Goal: Transaction & Acquisition: Purchase product/service

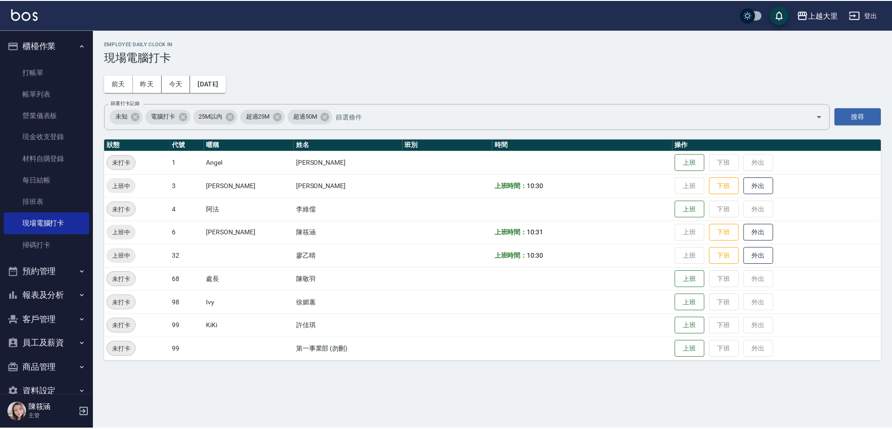
scroll to position [20, 0]
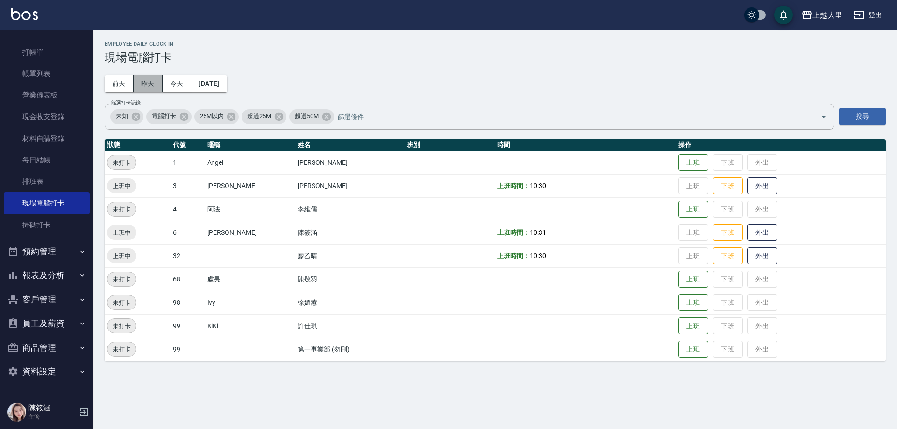
click at [151, 80] on button "昨天" at bounding box center [148, 83] width 29 height 17
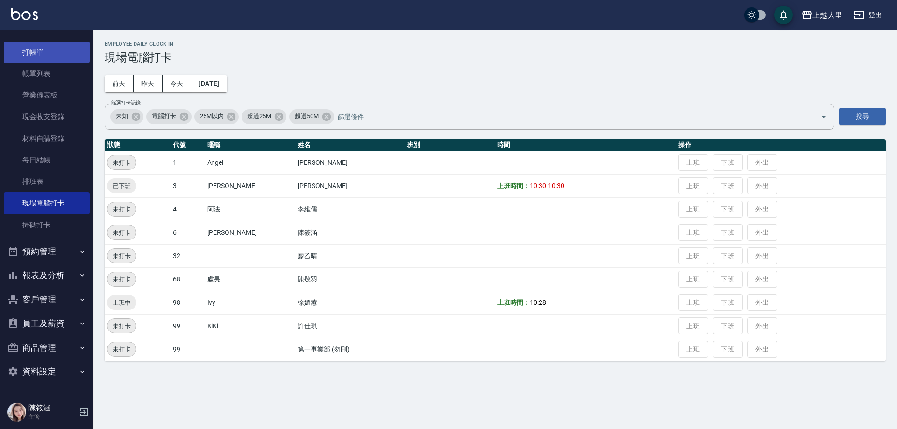
click at [36, 44] on link "打帳單" at bounding box center [47, 52] width 86 height 21
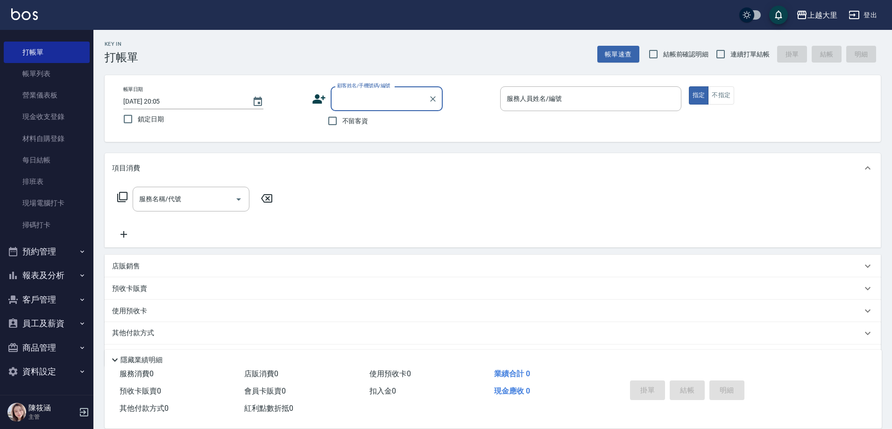
click at [665, 53] on span "結帳前確認明細" at bounding box center [686, 55] width 46 height 10
click at [663, 53] on input "結帳前確認明細" at bounding box center [654, 54] width 20 height 20
checkbox input "true"
click at [719, 53] on input "連續打單結帳" at bounding box center [721, 54] width 20 height 20
checkbox input "true"
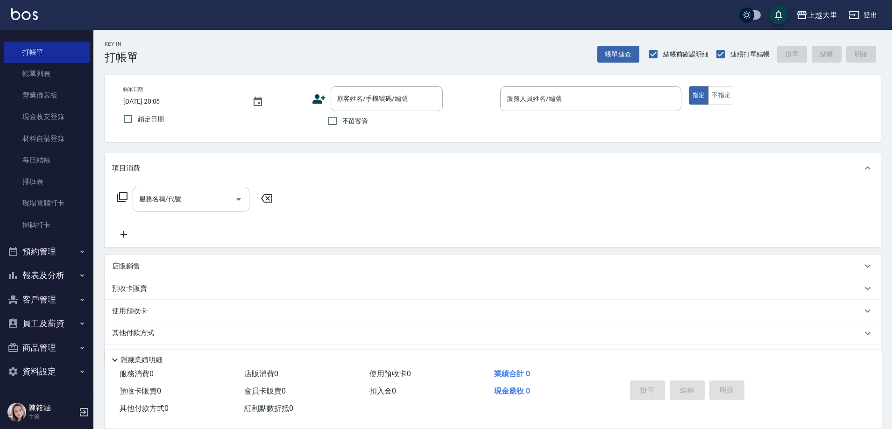
click at [342, 118] on span "不留客資" at bounding box center [355, 121] width 26 height 10
click at [342, 118] on input "不留客資" at bounding box center [333, 121] width 20 height 20
checkbox input "true"
type input "Phoebe菲比-6"
type button "true"
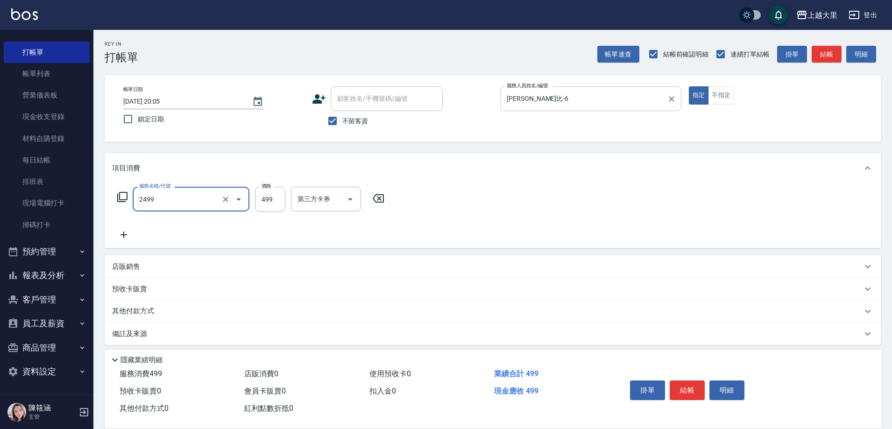
type input "499洗剪(2499)"
type input "500"
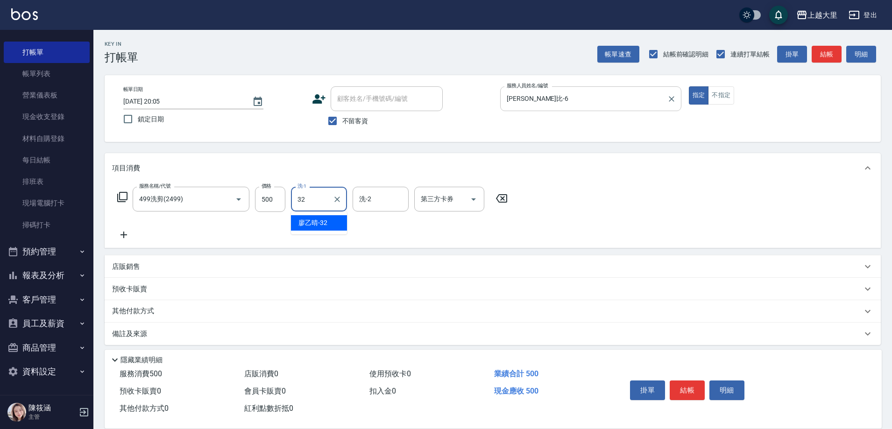
type input "廖乙晴-32"
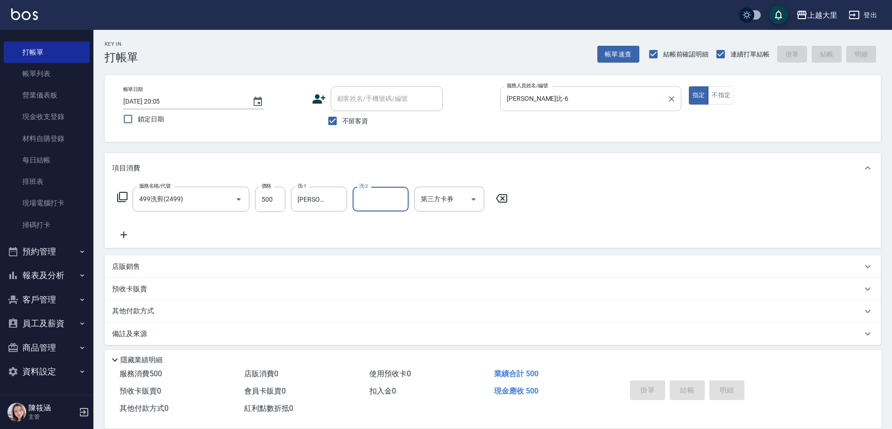
type input "2025/08/19 20:07"
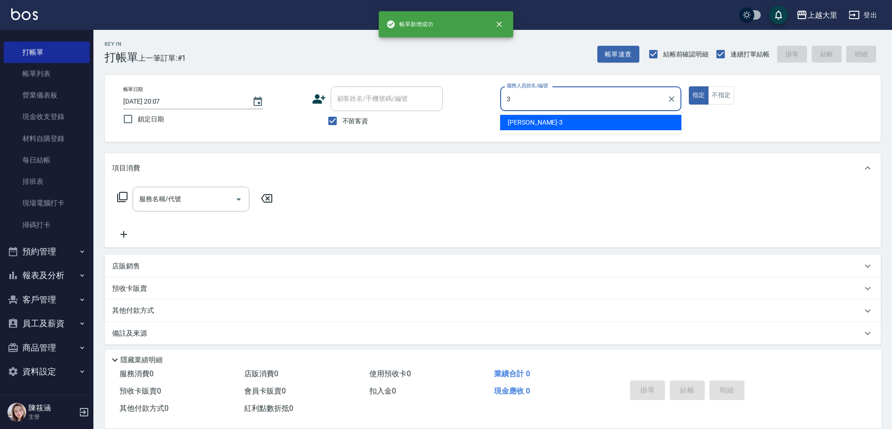
type input "Joanna喬安娜-3"
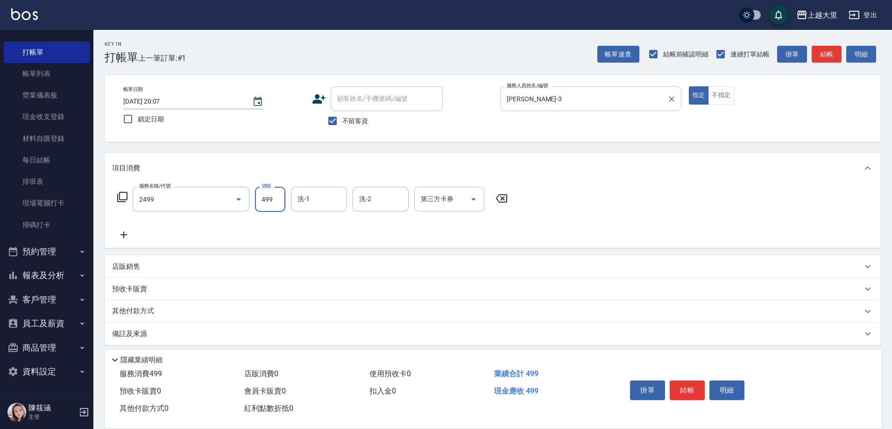
type input "499洗剪(2499)"
type input "廖乙晴-32"
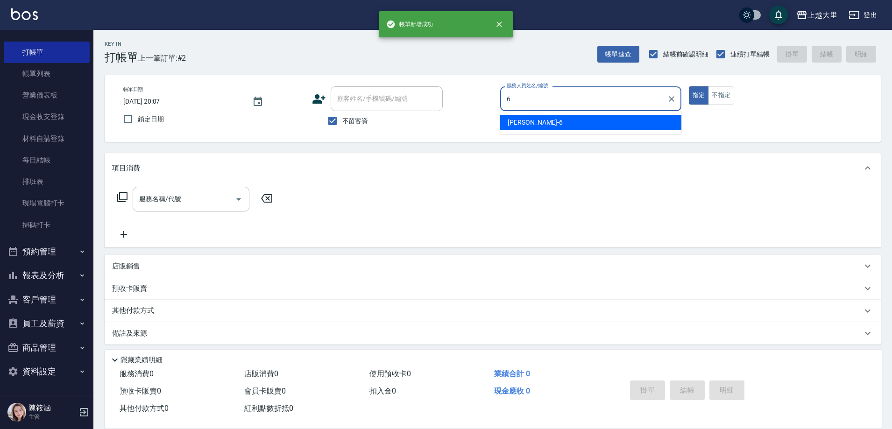
type input "Phoebe菲比-6"
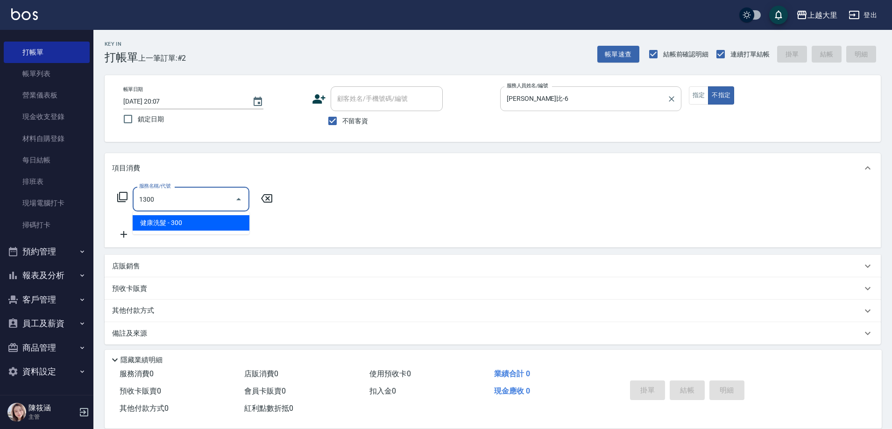
type input "健康洗髮(1300)"
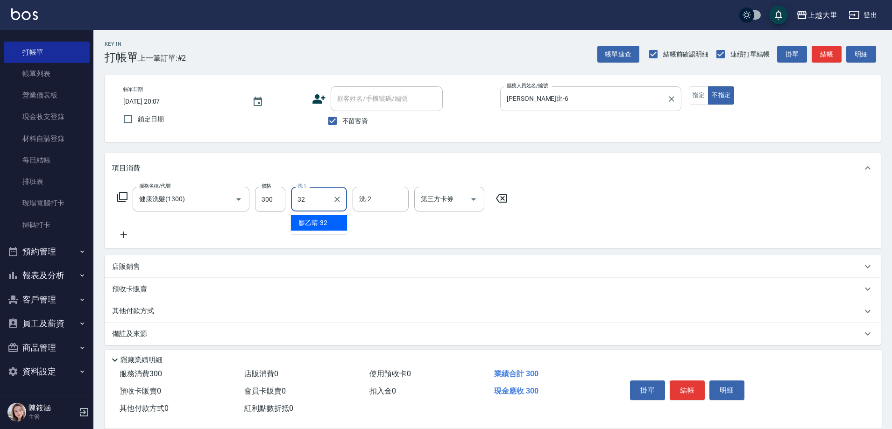
type input "廖乙晴-32"
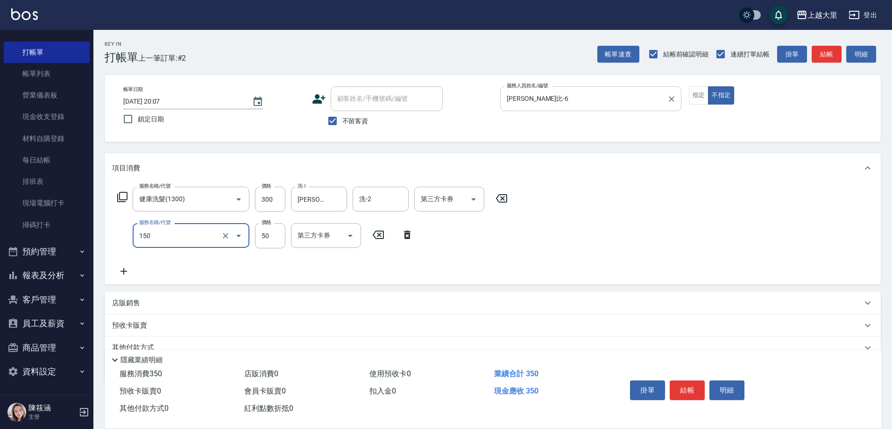
type input "精油50(150)"
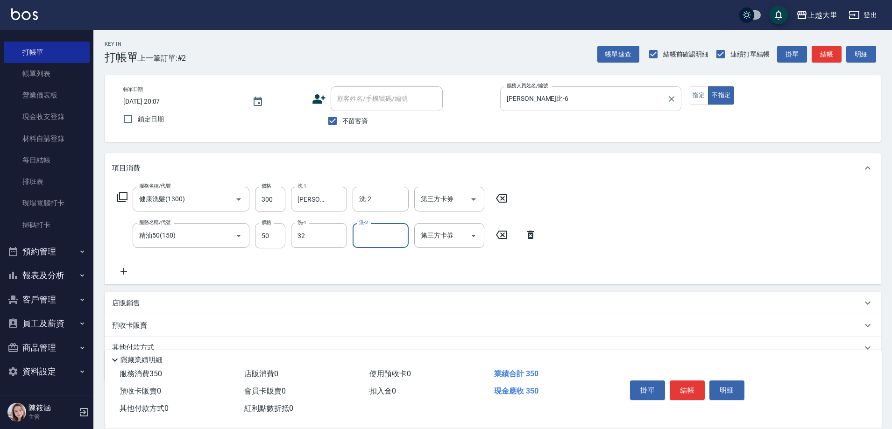
type input "廖乙晴-32"
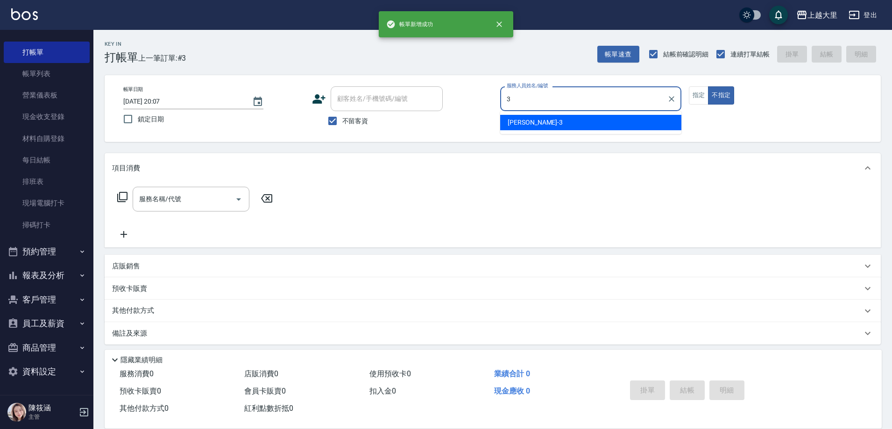
type input "Joanna喬安娜-3"
type button "false"
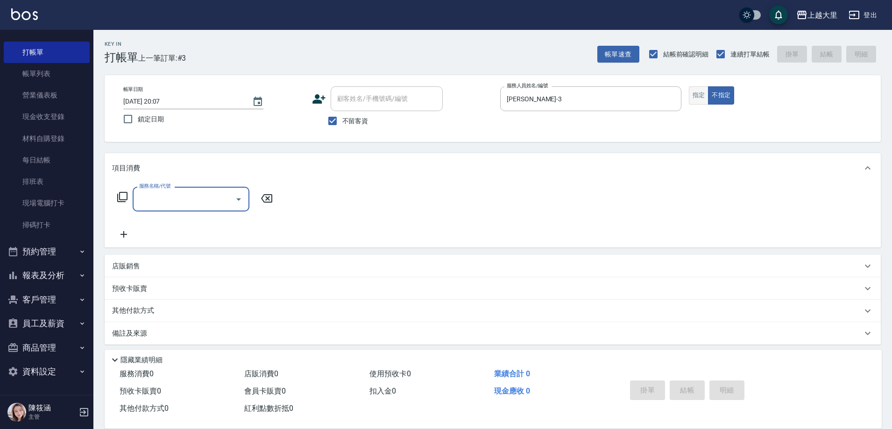
click at [695, 98] on button "指定" at bounding box center [699, 95] width 20 height 18
click at [203, 212] on div "服務名稱/代號" at bounding box center [191, 199] width 117 height 25
type input "護髮-300(5300)"
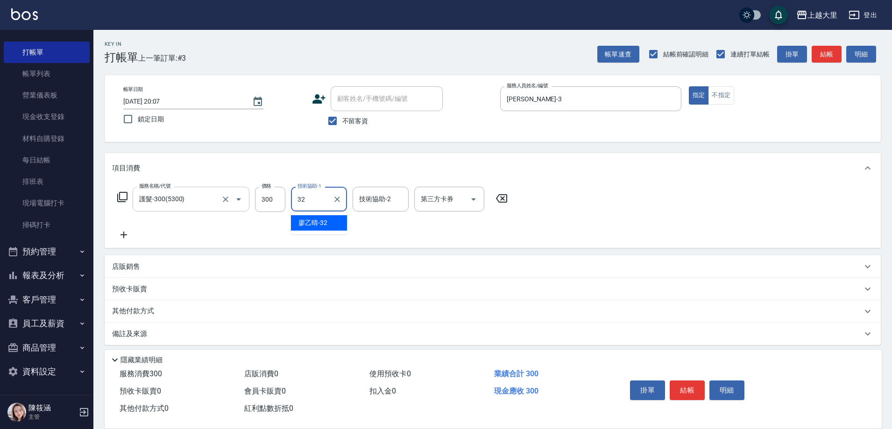
type input "廖乙晴-32"
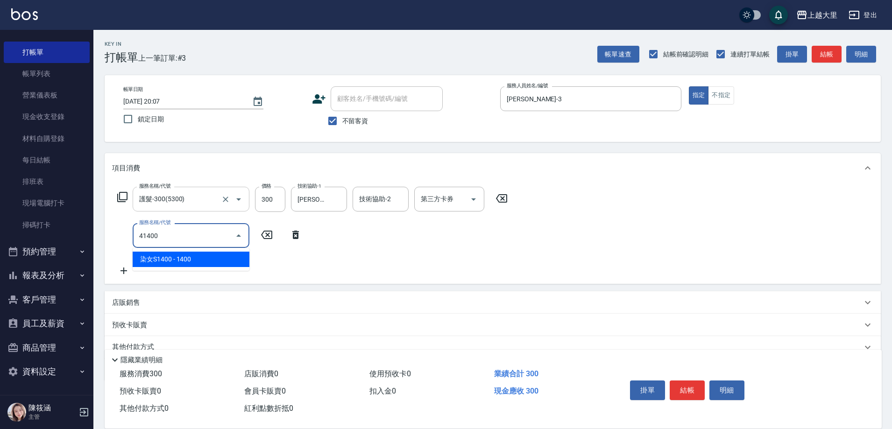
type input "染女S1400(41400)"
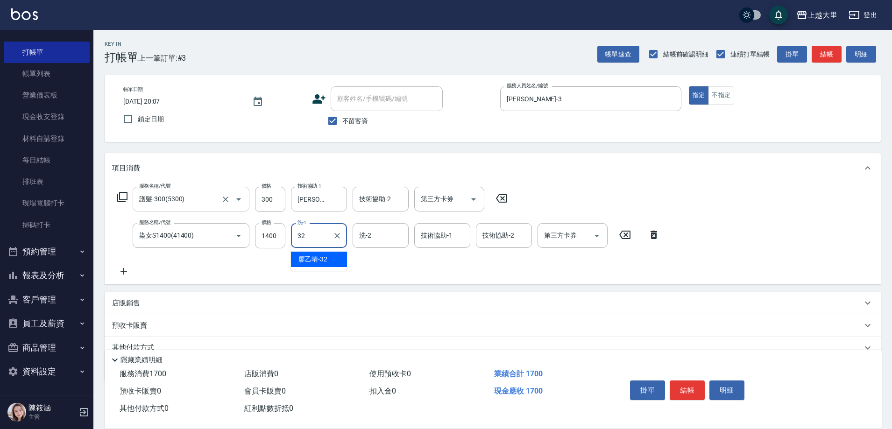
type input "廖乙晴-32"
click at [454, 234] on input "技術協助-1" at bounding box center [443, 236] width 48 height 16
type input "廖乙晴-32"
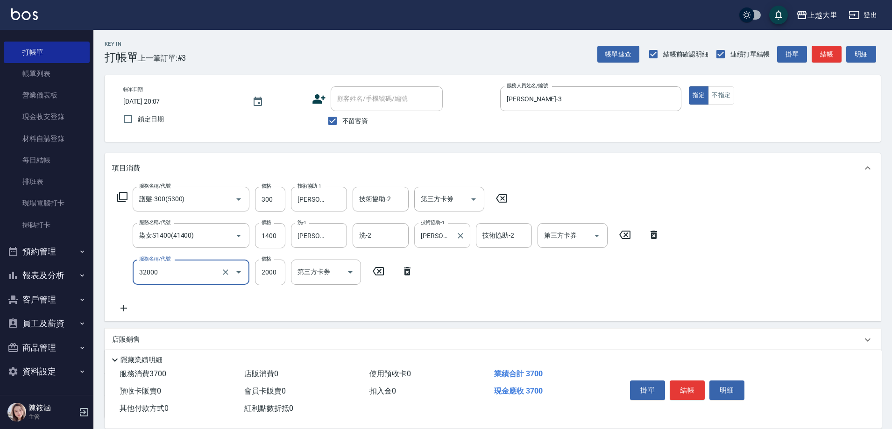
type input "燙髮S(32000)"
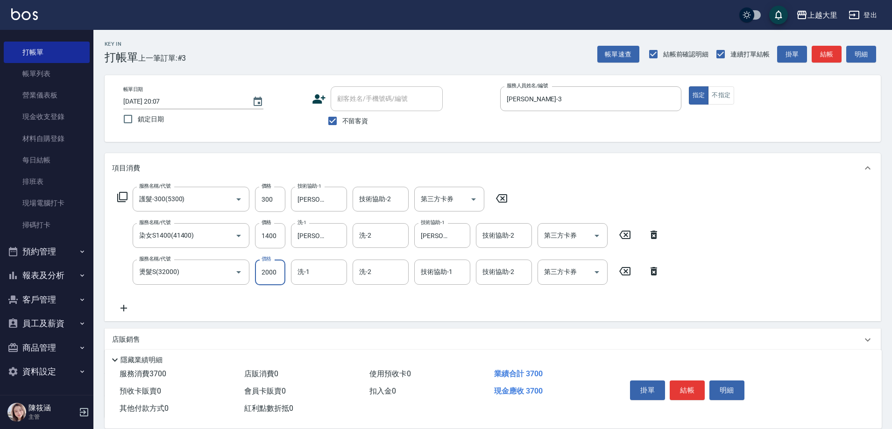
click at [271, 269] on input "2000" at bounding box center [270, 272] width 30 height 25
type input "1999"
type input "廖乙晴-32"
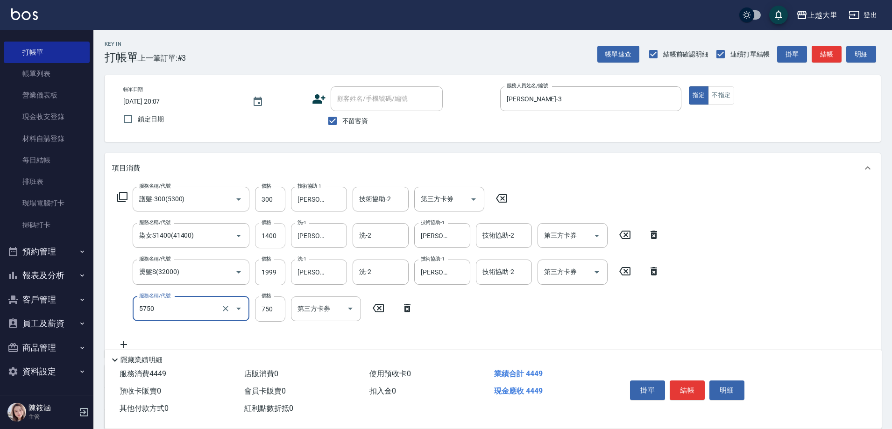
type input "護髮-750(5750)"
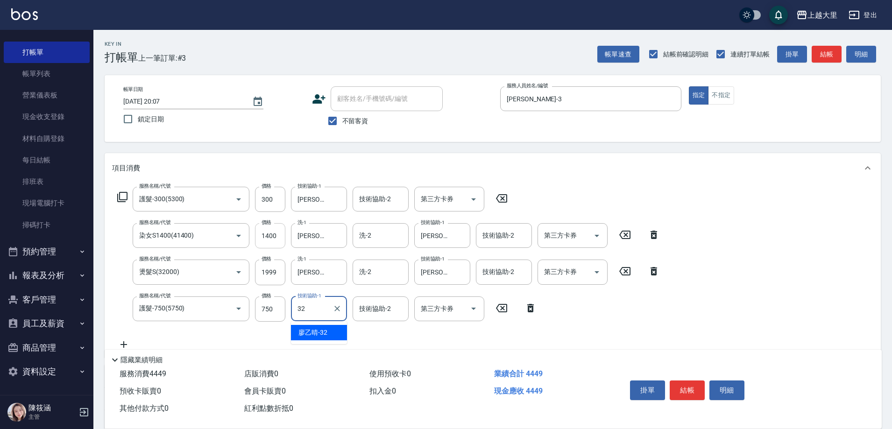
type input "廖乙晴-32"
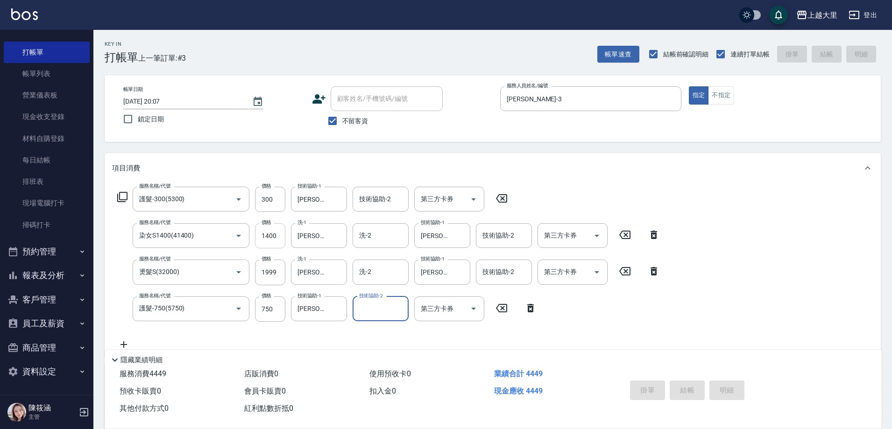
type input "2025/08/19 20:08"
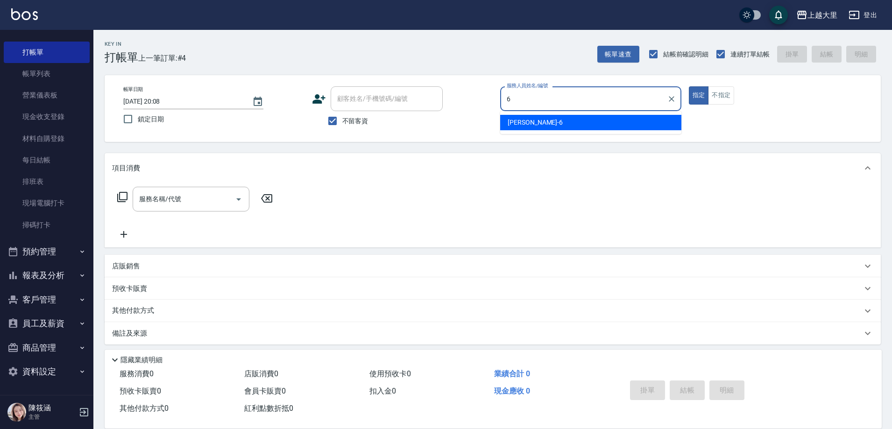
type input "Phoebe菲比-6"
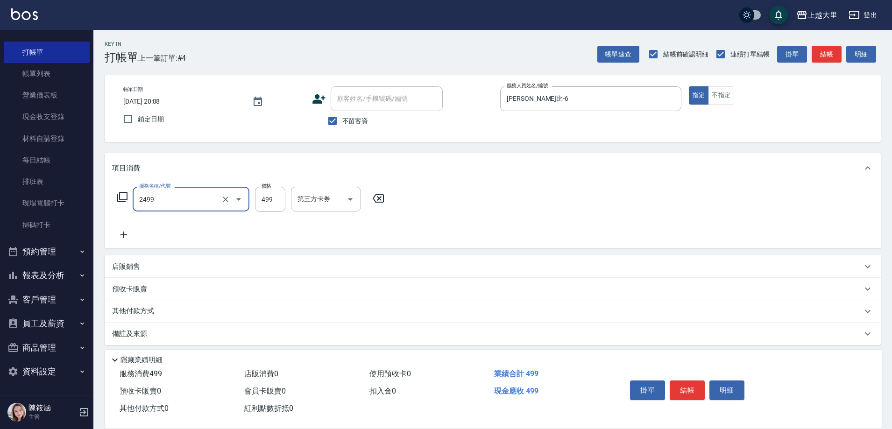
type input "499洗剪(2499)"
type input "500"
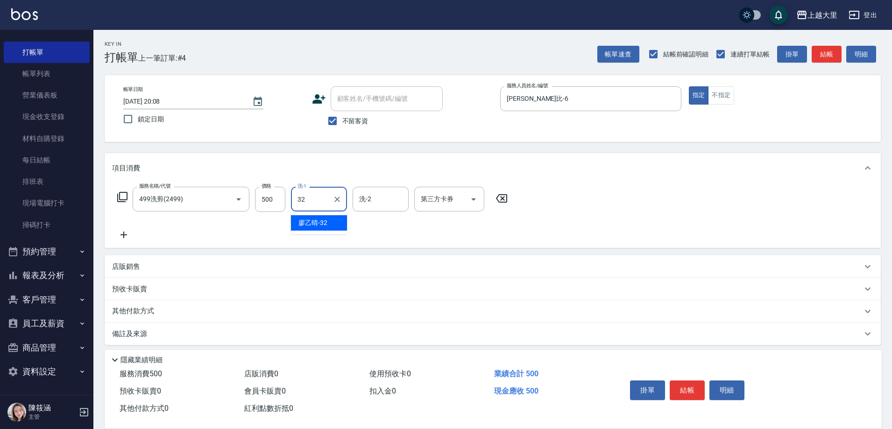
type input "廖乙晴-32"
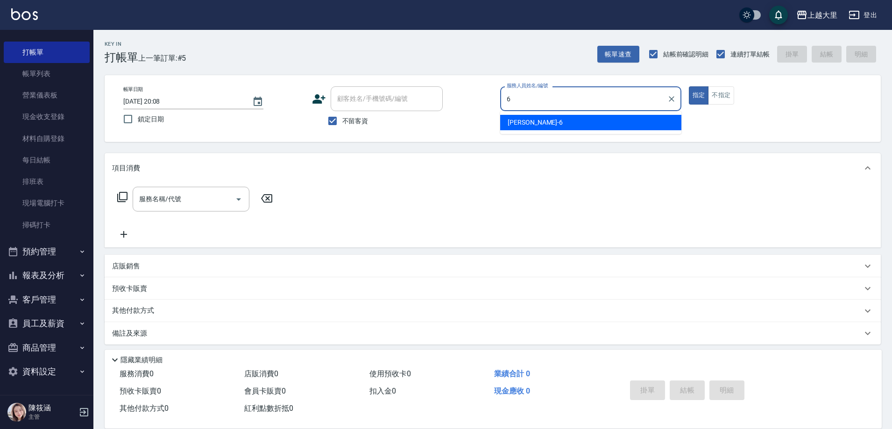
type input "Phoebe菲比-6"
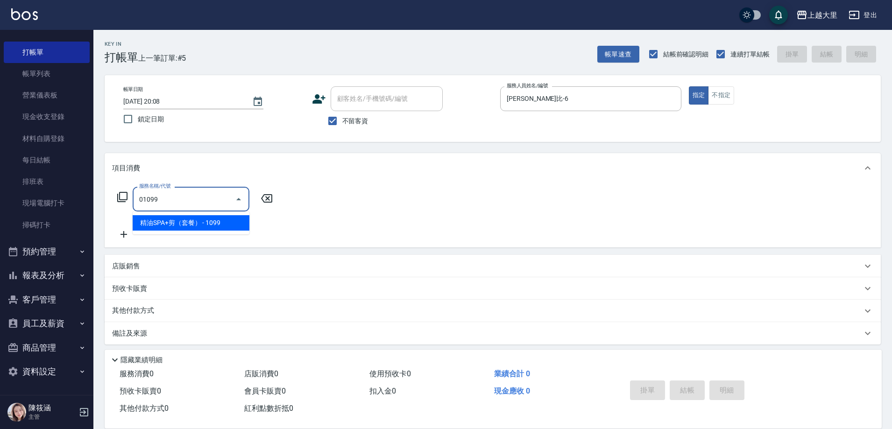
type input "精油SPA+剪（套餐）(01099)"
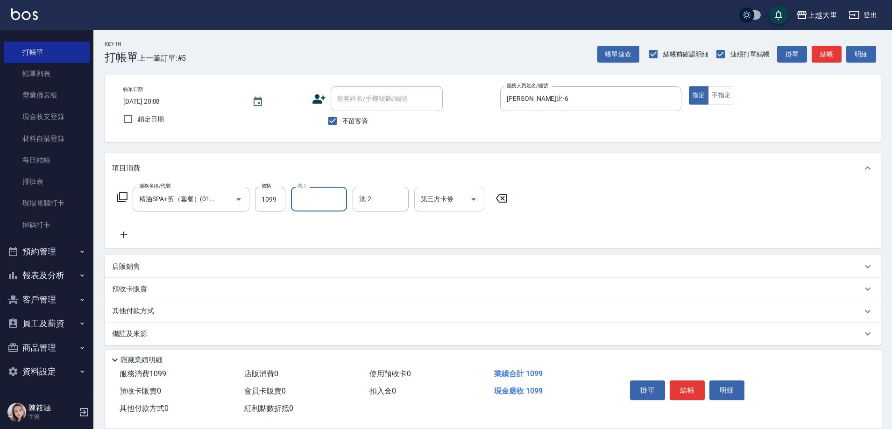
click at [432, 189] on div "第三方卡券" at bounding box center [449, 199] width 70 height 25
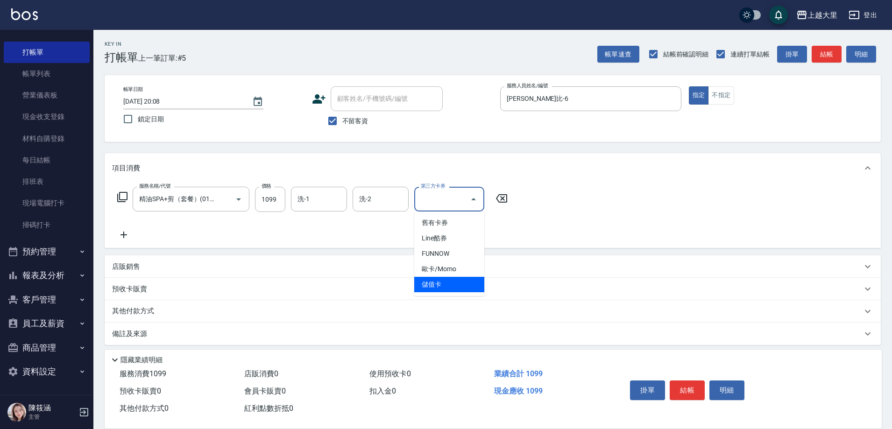
click at [450, 290] on span "儲值卡" at bounding box center [449, 284] width 70 height 15
type input "儲值卡"
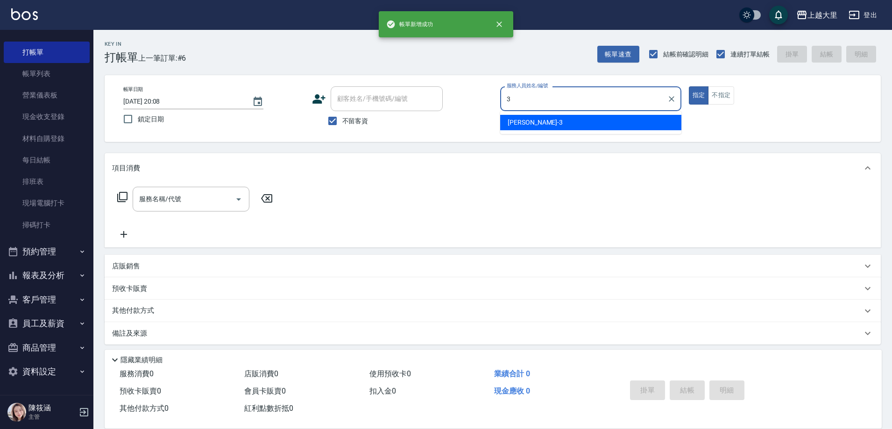
type input "Joanna喬安娜-3"
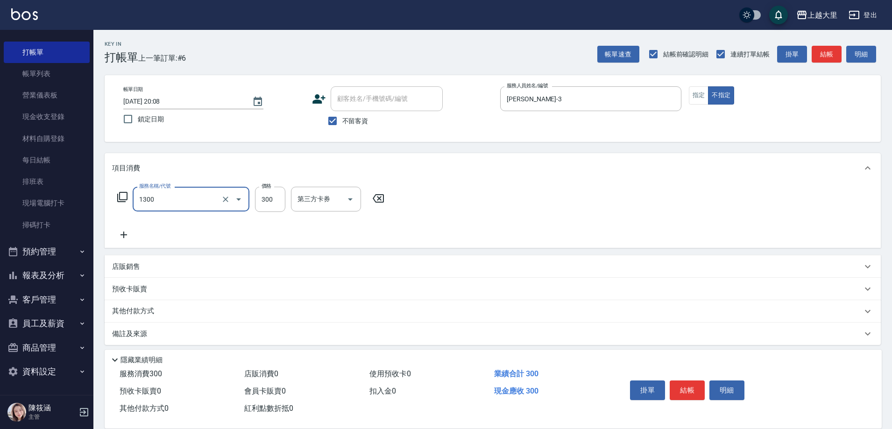
type input "健康洗髮(1300)"
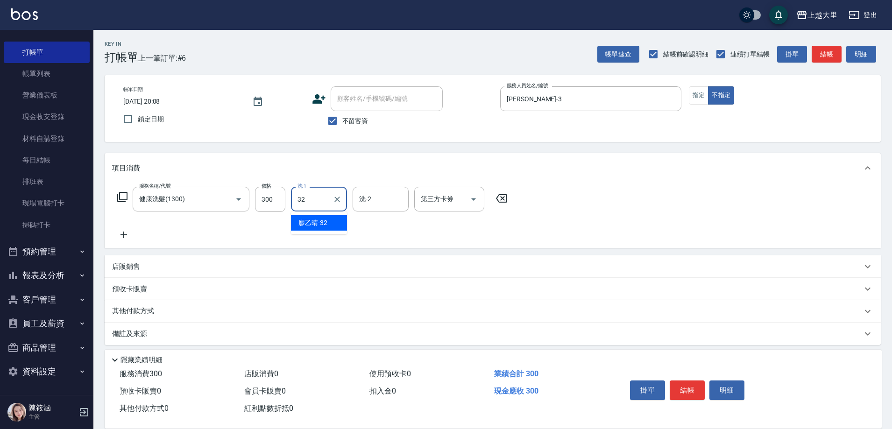
type input "廖乙晴-32"
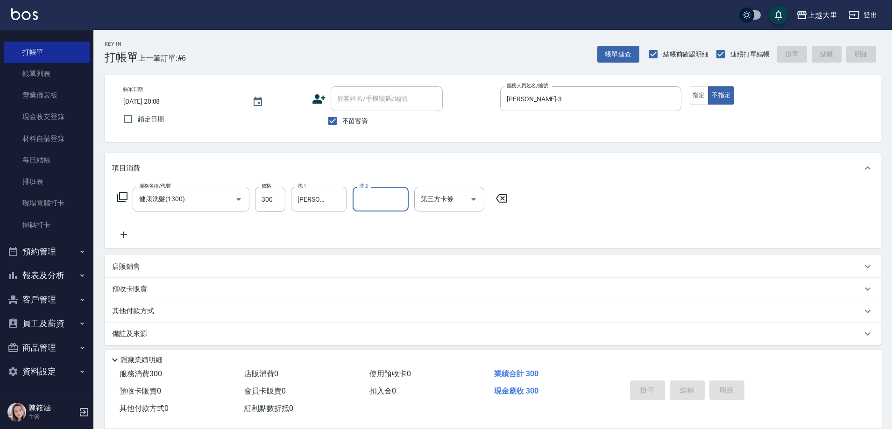
type input "2025/08/19 20:09"
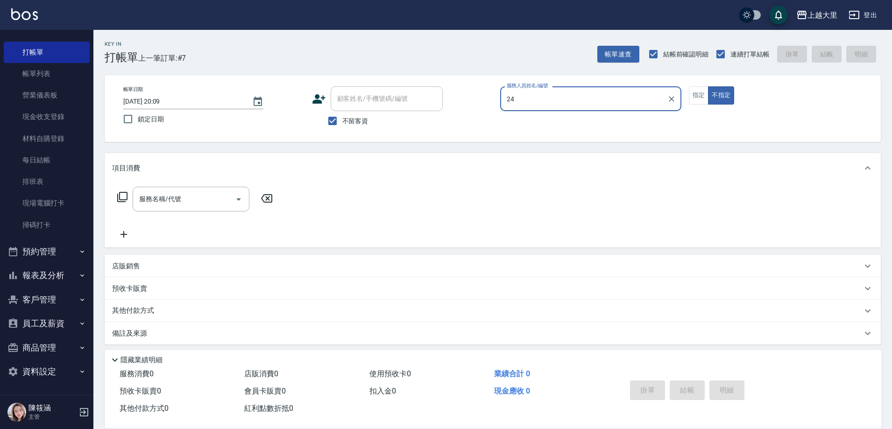
type input "2"
type input "Joanna喬安娜-3"
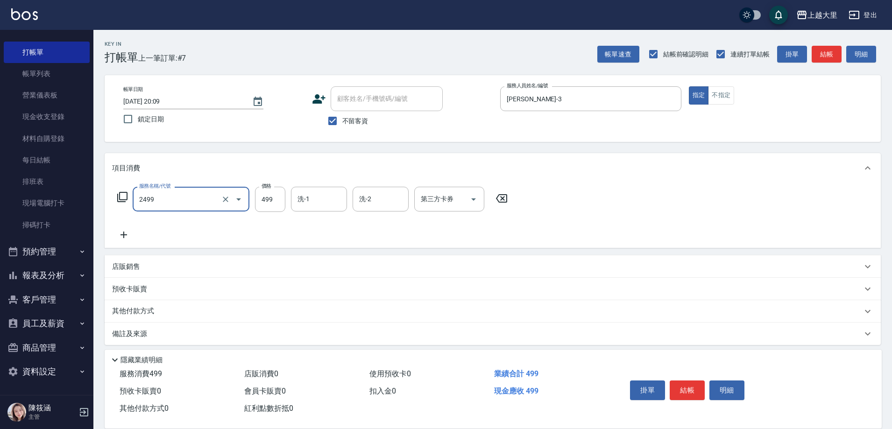
type input "499洗剪(2499)"
type input "廖乙晴-32"
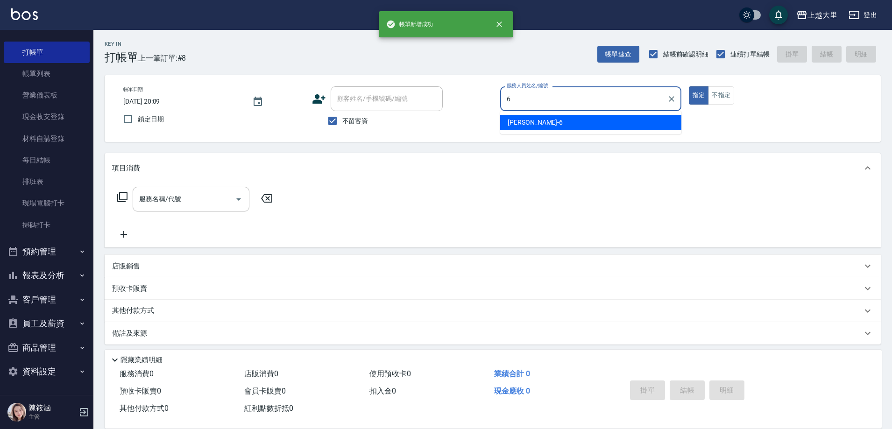
type input "Phoebe菲比-6"
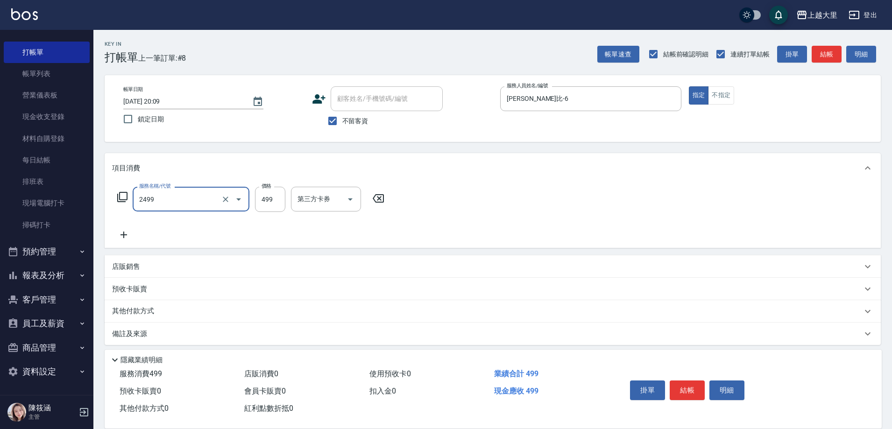
type input "499洗剪(2499)"
type input "500"
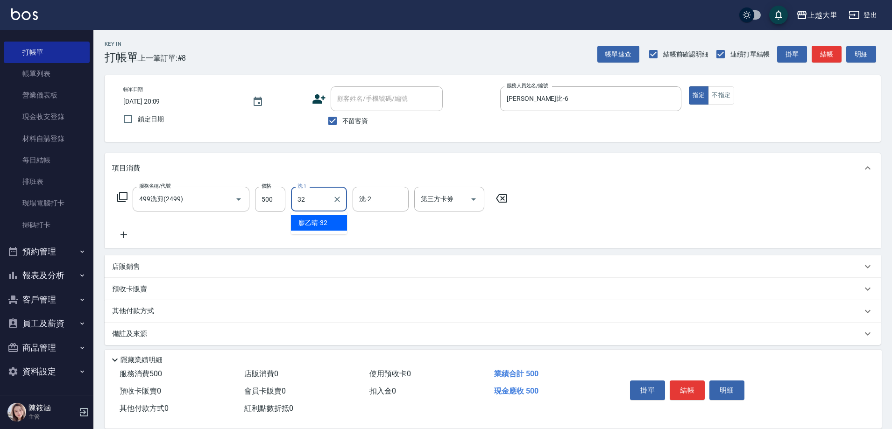
type input "廖乙晴-32"
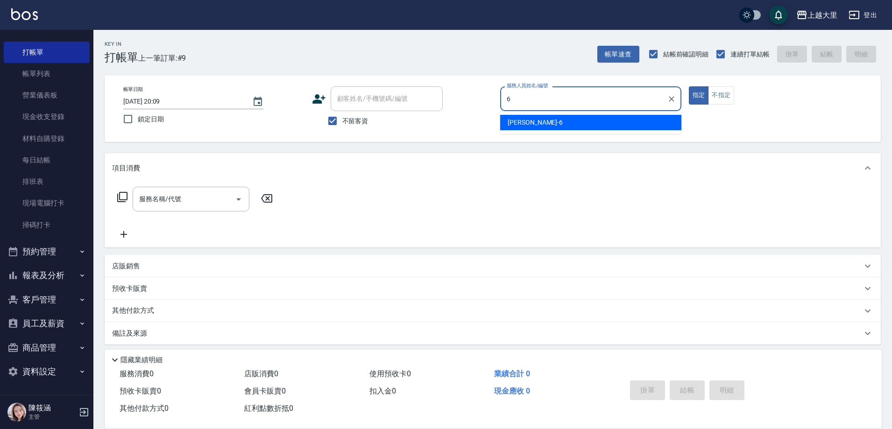
type input "Phoebe菲比-6"
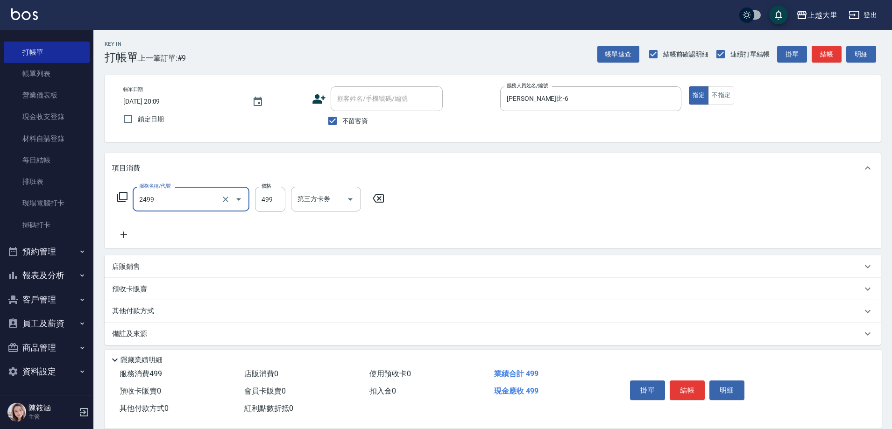
type input "499洗剪(2499)"
type input "400"
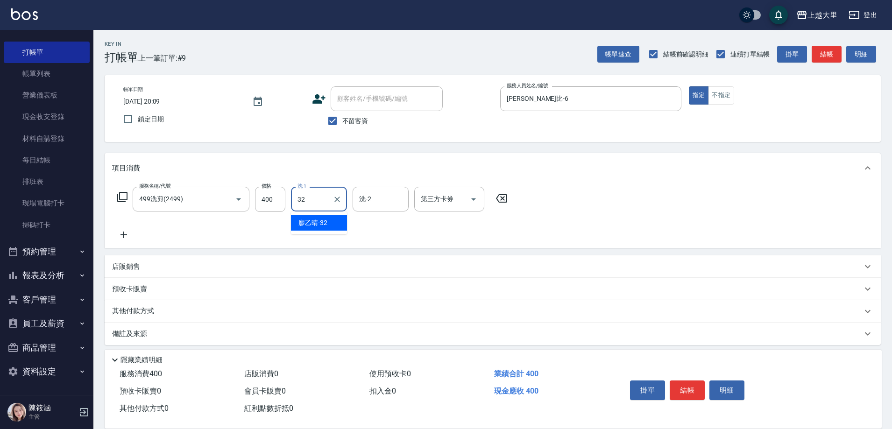
type input "廖乙晴-32"
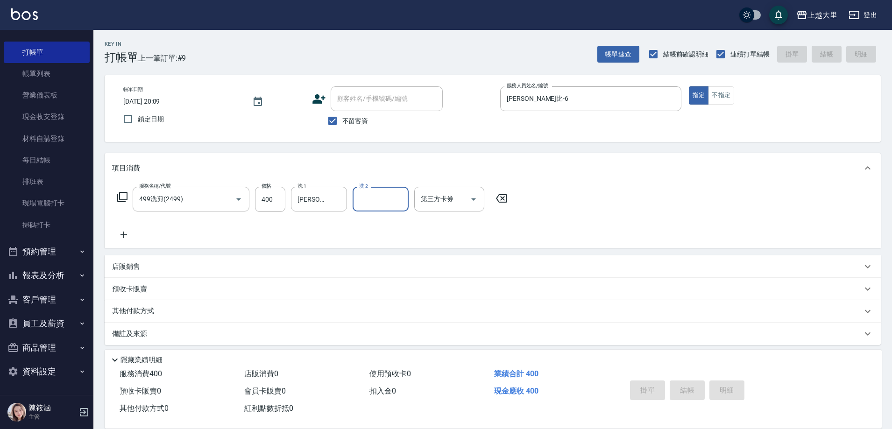
type input "2025/08/19 20:22"
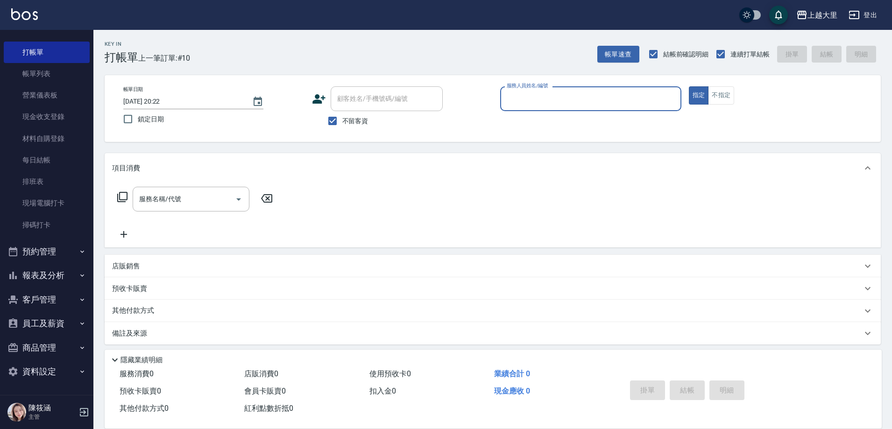
click at [48, 271] on button "報表及分析" at bounding box center [47, 275] width 86 height 24
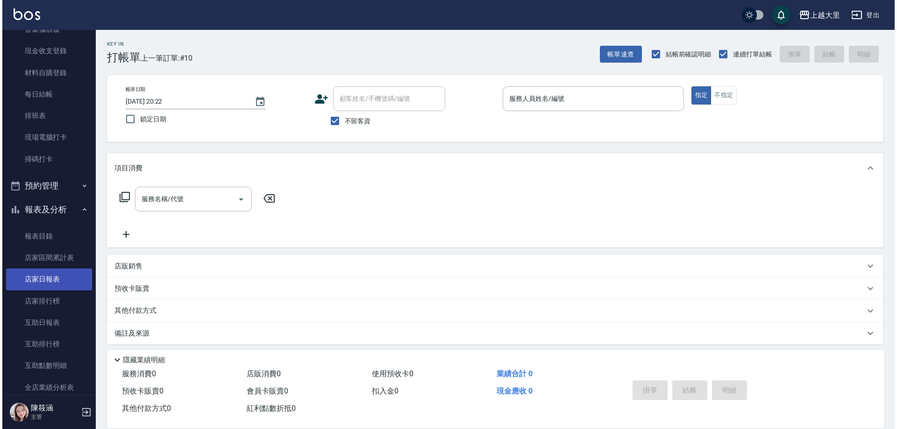
scroll to position [207, 0]
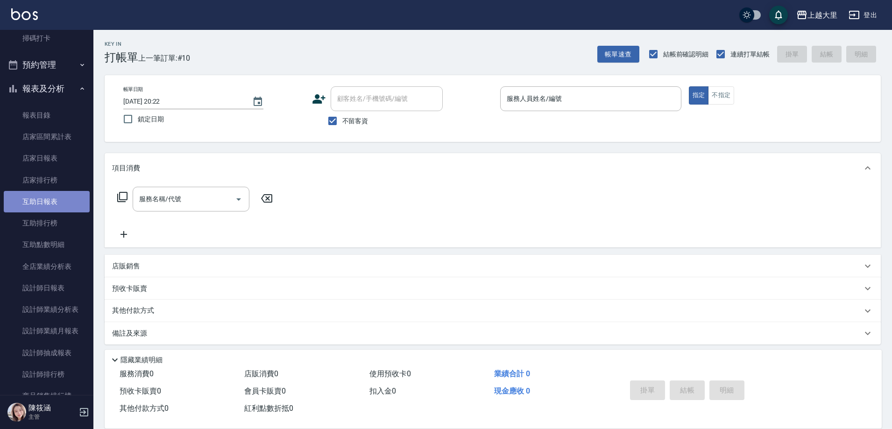
click at [53, 201] on link "互助日報表" at bounding box center [47, 201] width 86 height 21
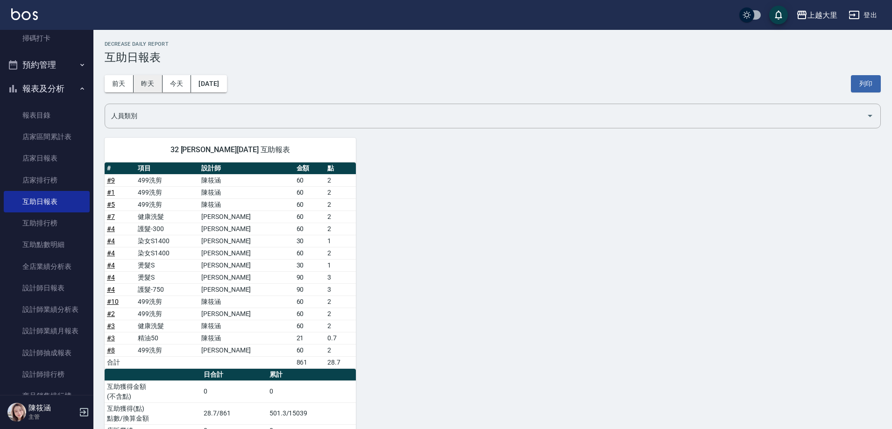
click at [145, 86] on button "昨天" at bounding box center [148, 83] width 29 height 17
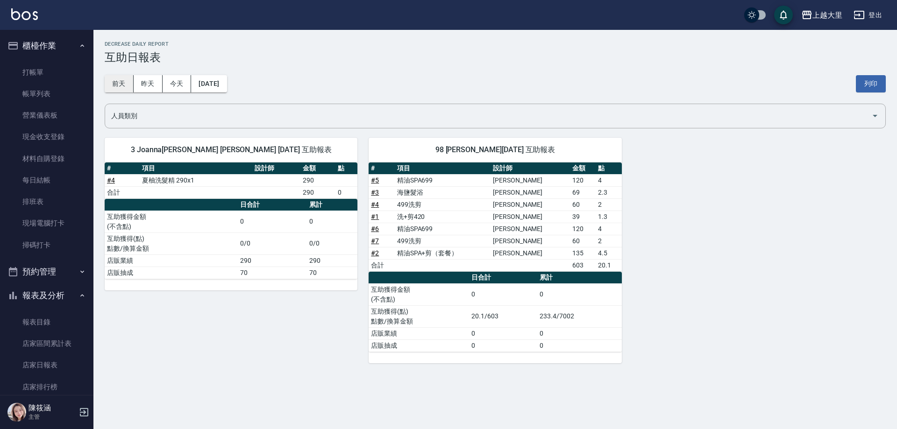
click at [117, 82] on button "前天" at bounding box center [119, 83] width 29 height 17
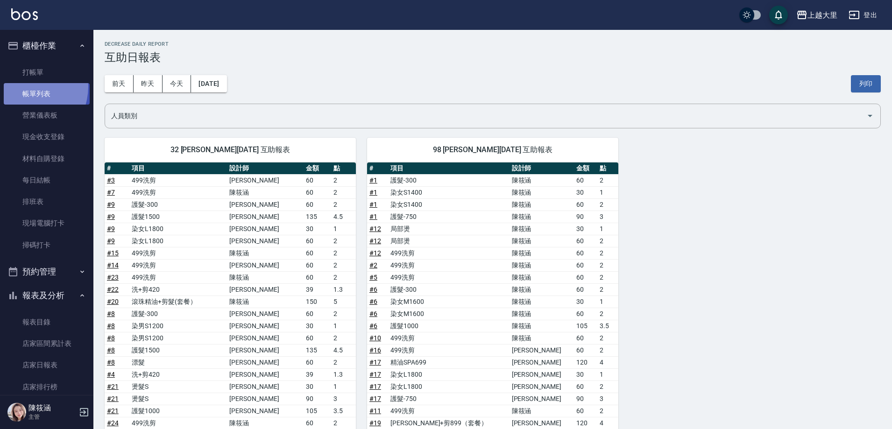
click at [24, 87] on link "帳單列表" at bounding box center [47, 93] width 86 height 21
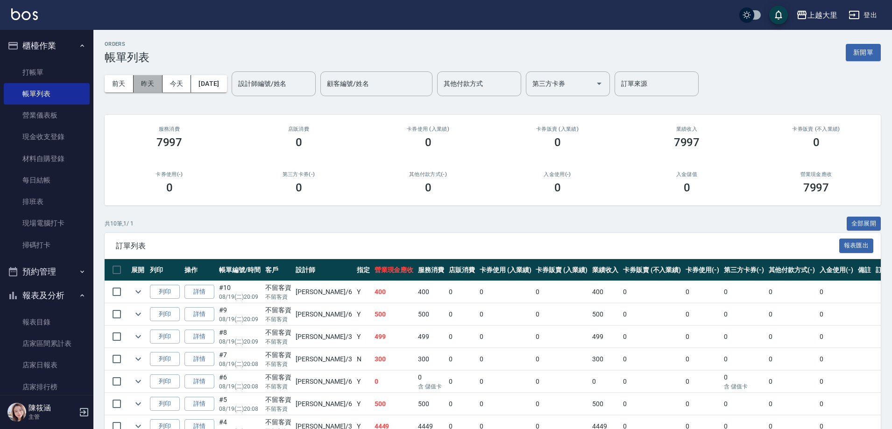
click at [150, 84] on button "昨天" at bounding box center [148, 83] width 29 height 17
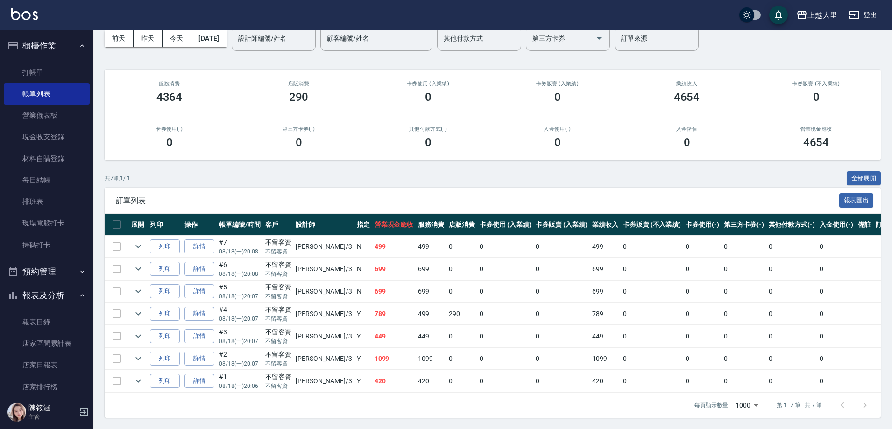
scroll to position [52, 0]
click at [41, 73] on link "打帳單" at bounding box center [47, 72] width 86 height 21
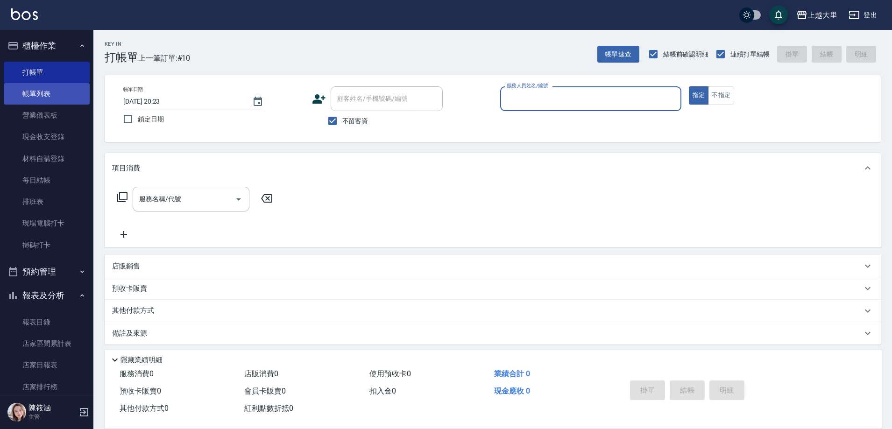
click at [53, 89] on link "帳單列表" at bounding box center [47, 93] width 86 height 21
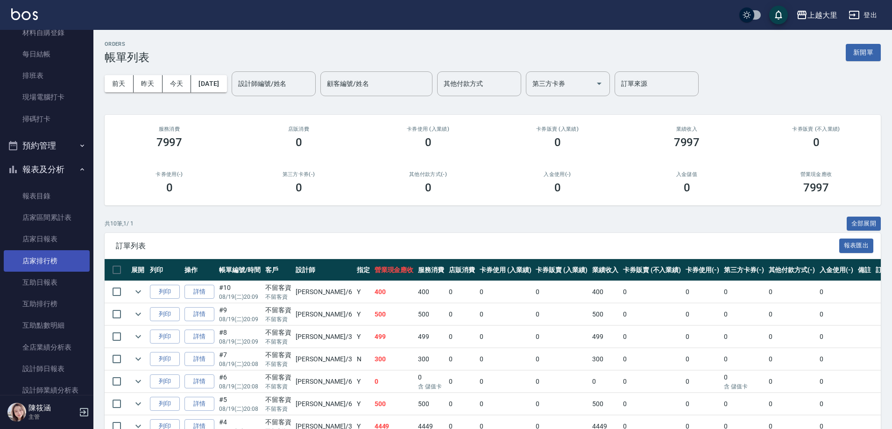
scroll to position [140, 0]
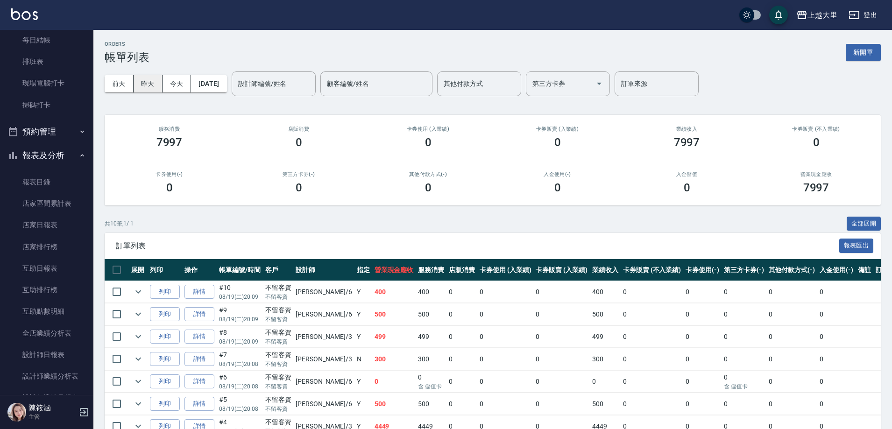
click at [140, 87] on button "昨天" at bounding box center [148, 83] width 29 height 17
click at [123, 85] on button "前天" at bounding box center [119, 83] width 29 height 17
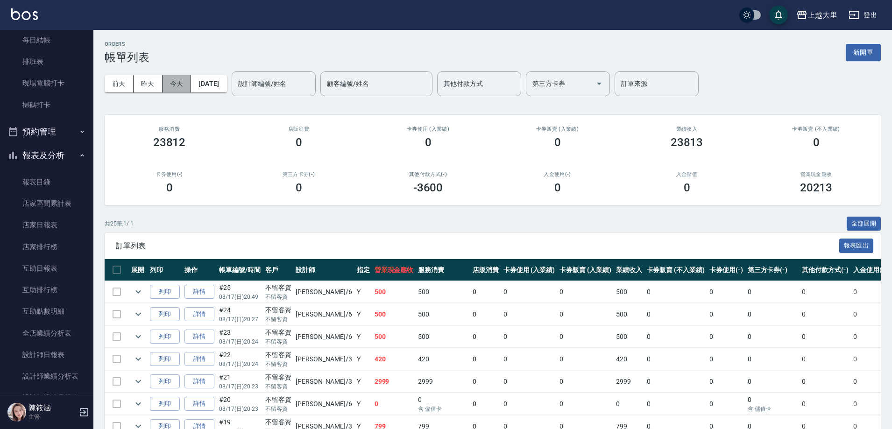
click at [177, 81] on button "今天" at bounding box center [177, 83] width 29 height 17
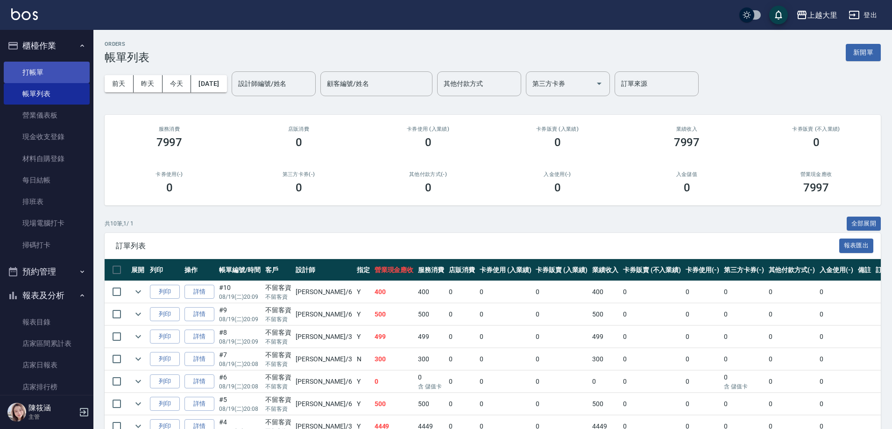
click at [64, 80] on link "打帳單" at bounding box center [47, 72] width 86 height 21
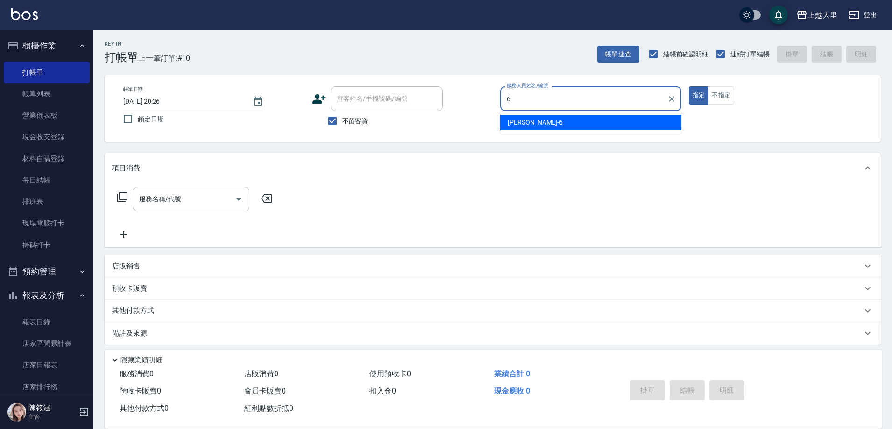
type input "Phoebe菲比-6"
type button "true"
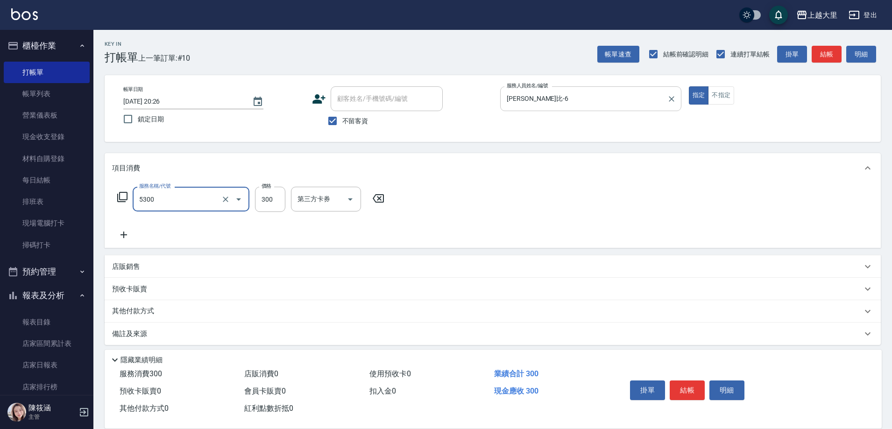
type input "護髮-300(5300)"
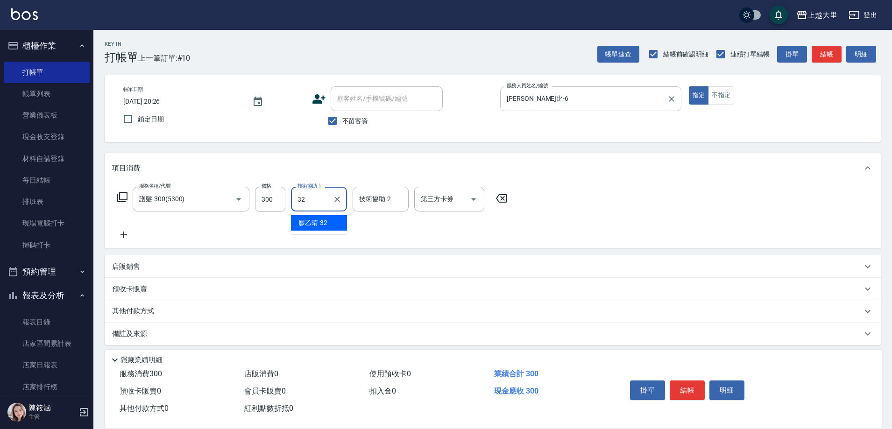
type input "廖乙晴-32"
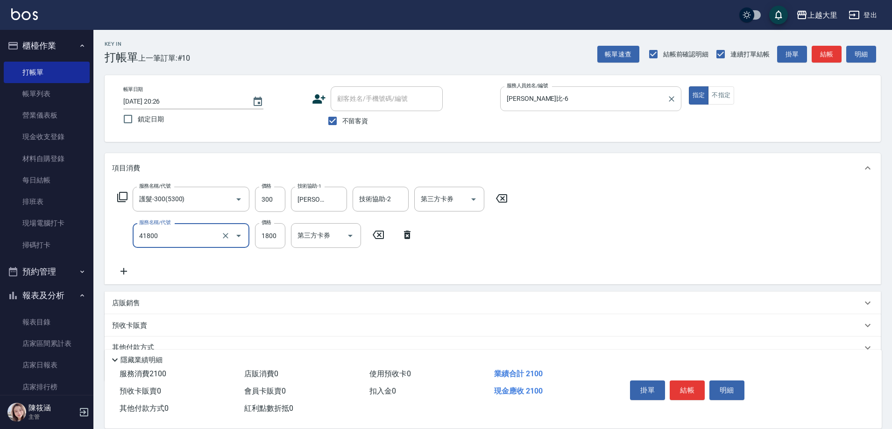
type input "染女L1800(41800)"
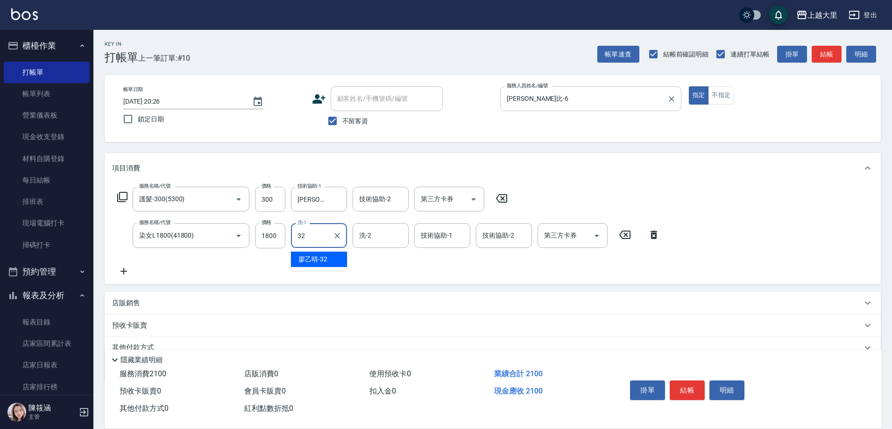
type input "廖乙晴-32"
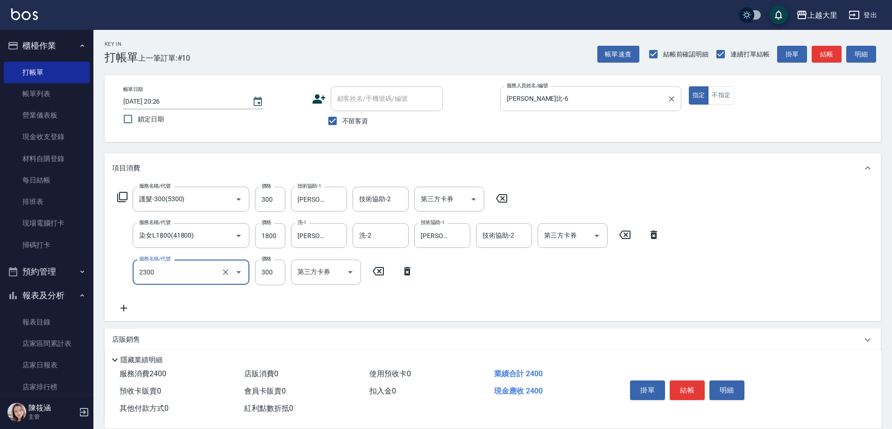
type input "剪髮300(2300)"
type input "500"
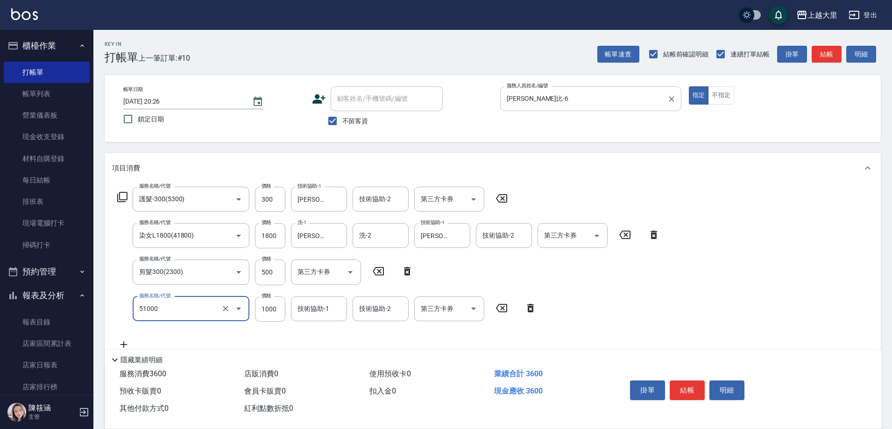
type input "護髮1000(51000)"
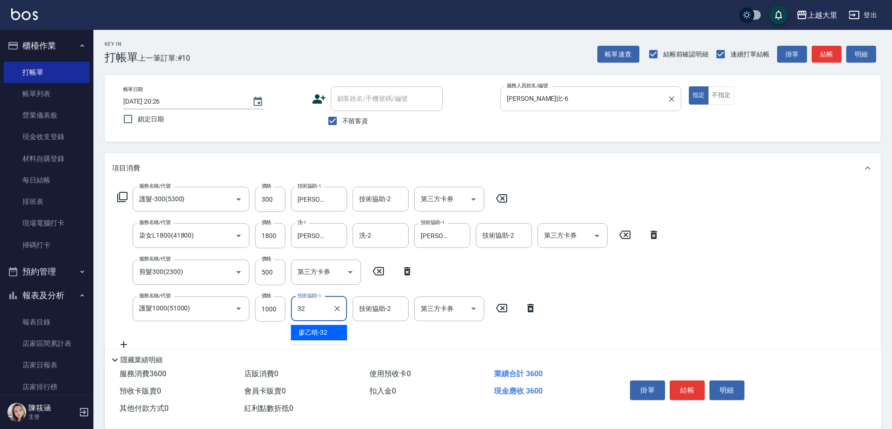
type input "廖乙晴-32"
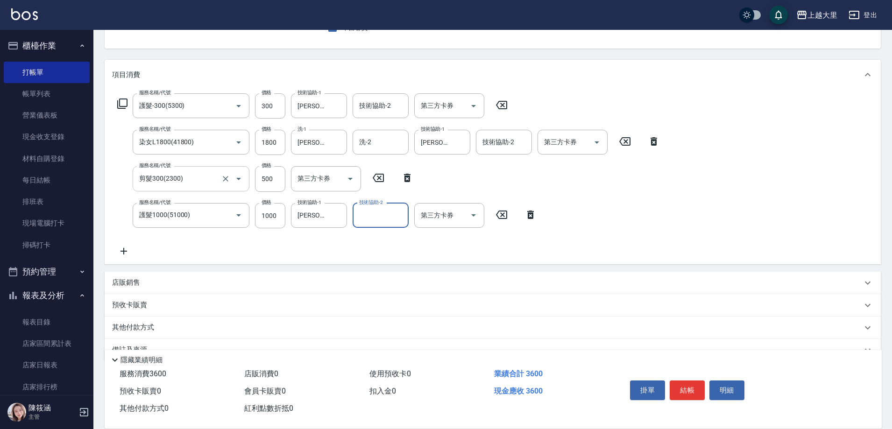
scroll to position [115, 0]
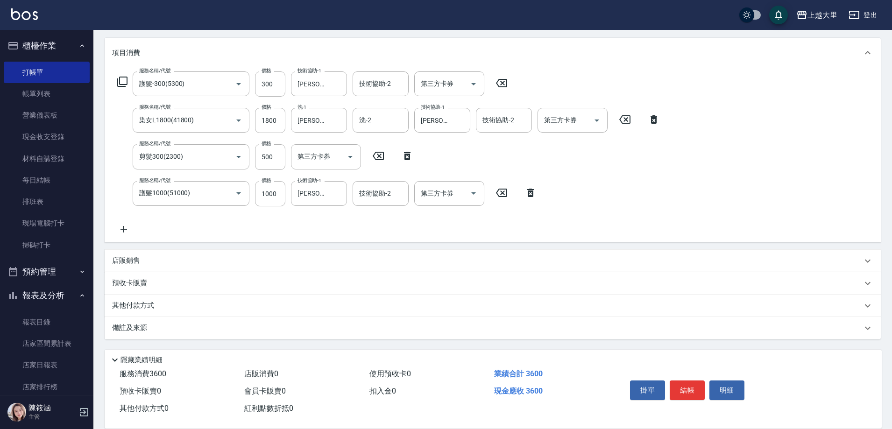
click at [179, 303] on div "其他付款方式" at bounding box center [487, 306] width 750 height 10
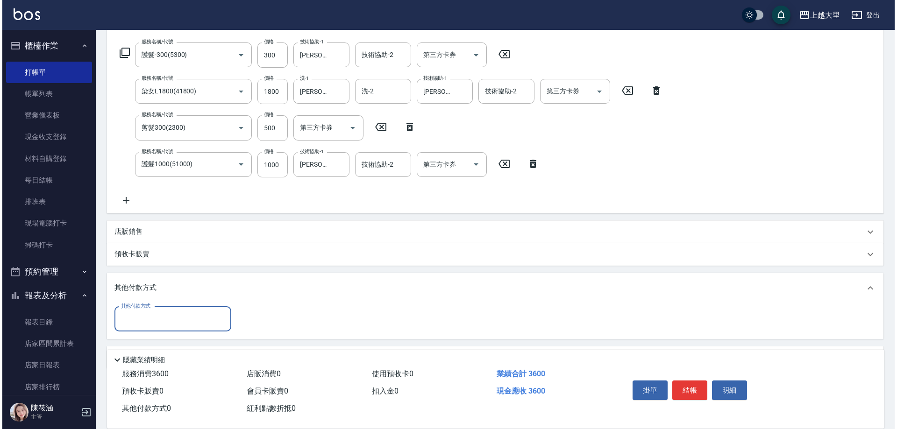
scroll to position [174, 0]
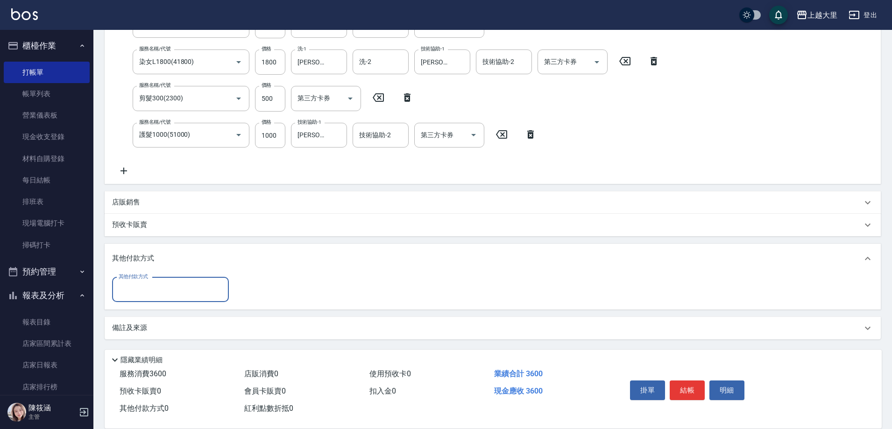
click at [171, 292] on input "其他付款方式" at bounding box center [170, 290] width 108 height 16
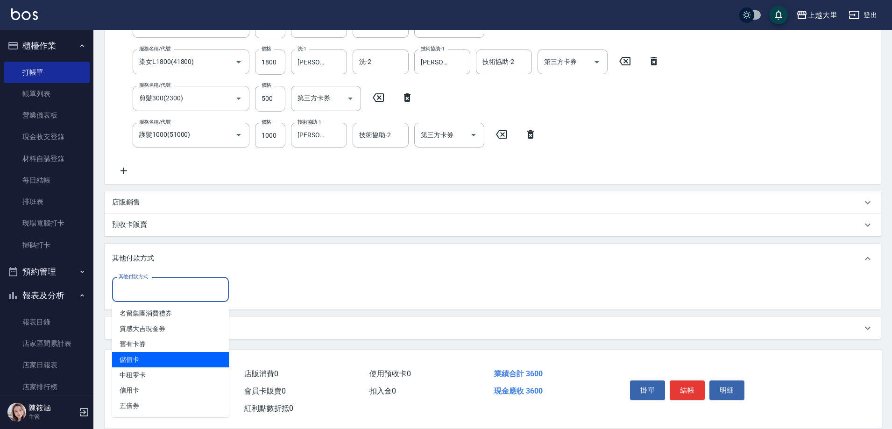
click at [174, 364] on span "儲值卡" at bounding box center [170, 359] width 117 height 15
type input "儲值卡"
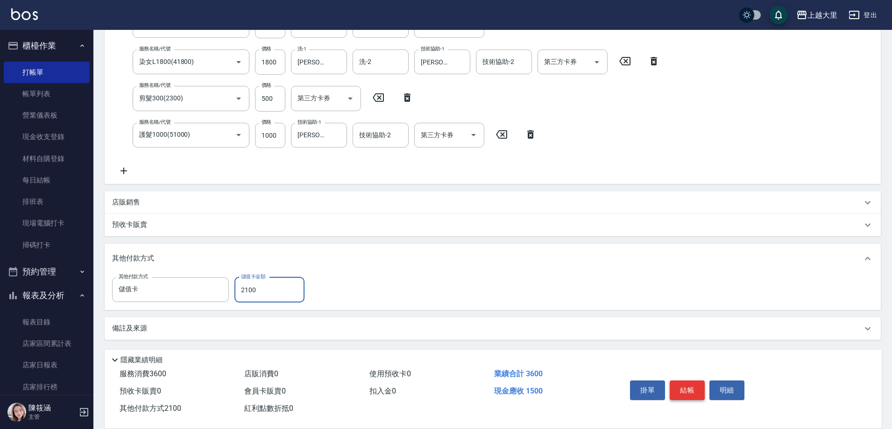
type input "2100"
click at [686, 391] on button "結帳" at bounding box center [687, 391] width 35 height 20
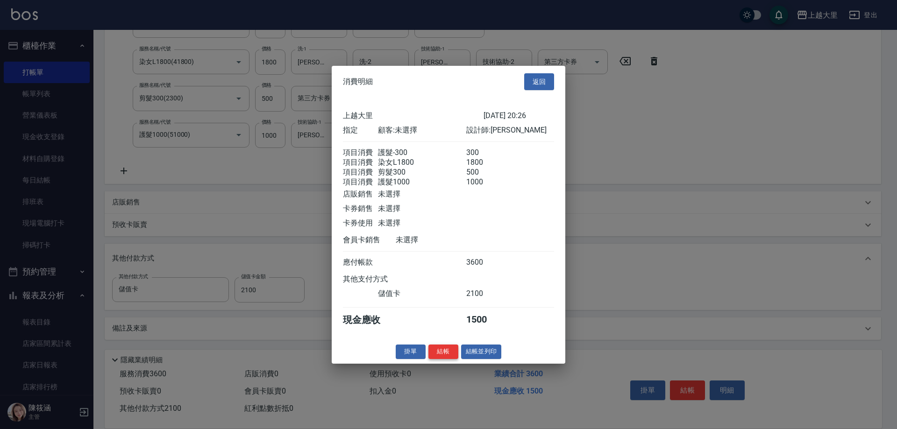
click at [453, 359] on button "結帳" at bounding box center [443, 352] width 30 height 14
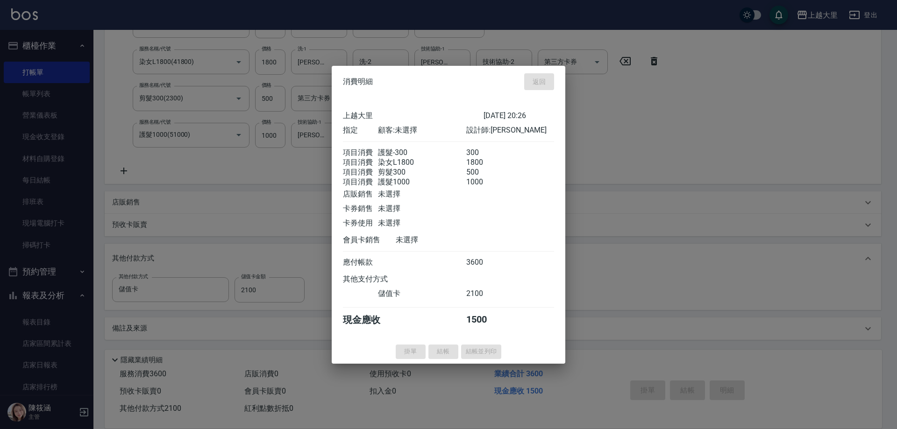
type input "2025/08/19 20:41"
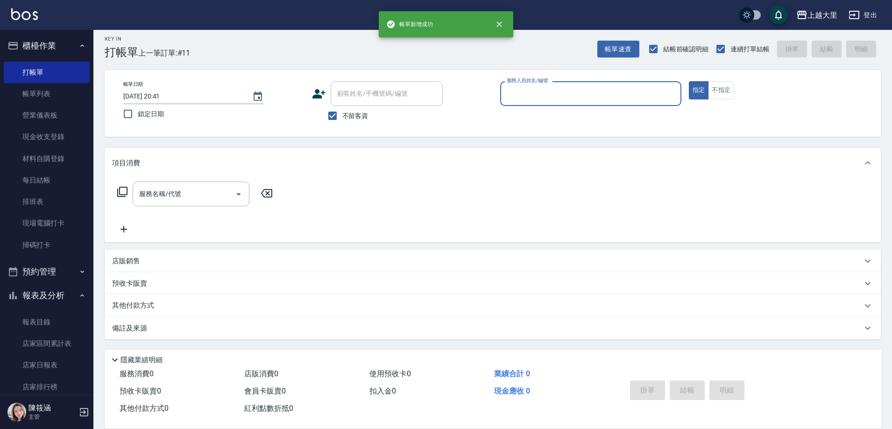
scroll to position [5, 0]
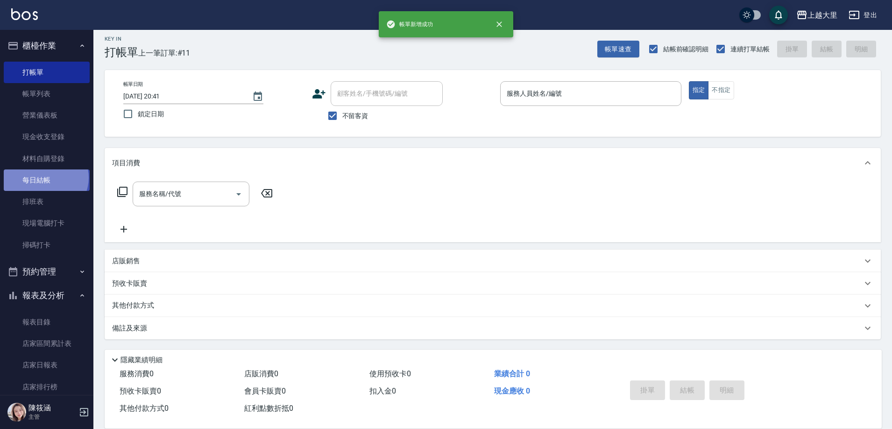
click at [45, 178] on link "每日結帳" at bounding box center [47, 180] width 86 height 21
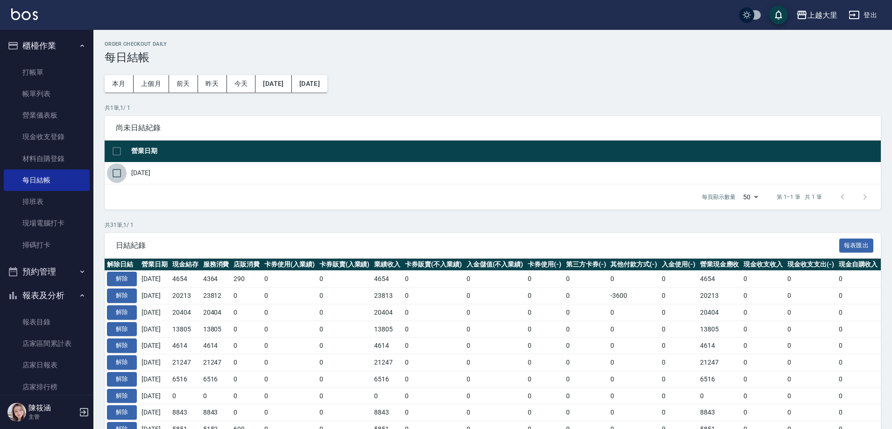
click at [120, 174] on input "checkbox" at bounding box center [117, 174] width 20 height 20
checkbox input "true"
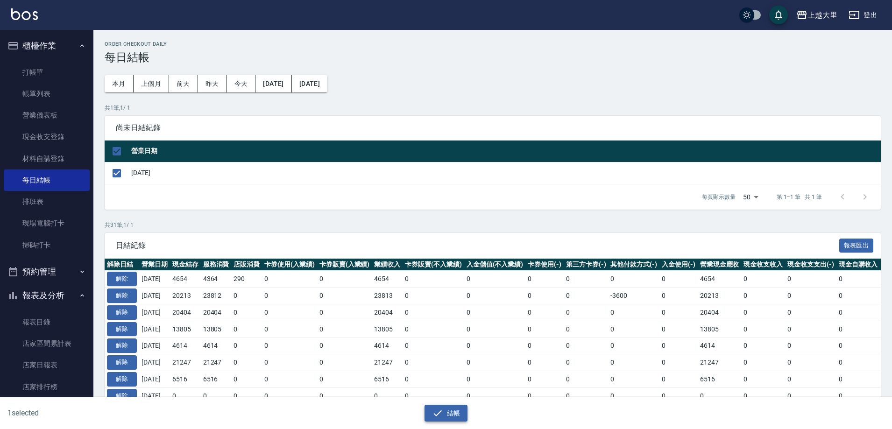
click at [458, 412] on button "結帳" at bounding box center [446, 413] width 43 height 17
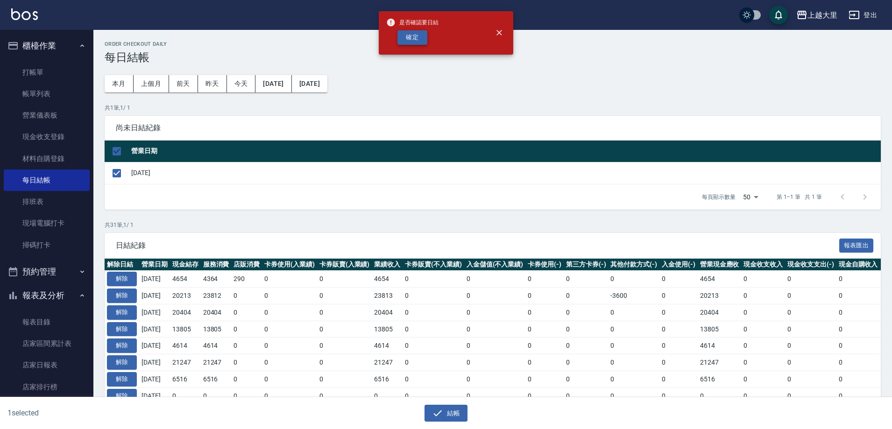
click at [413, 42] on button "確定" at bounding box center [413, 37] width 30 height 14
checkbox input "false"
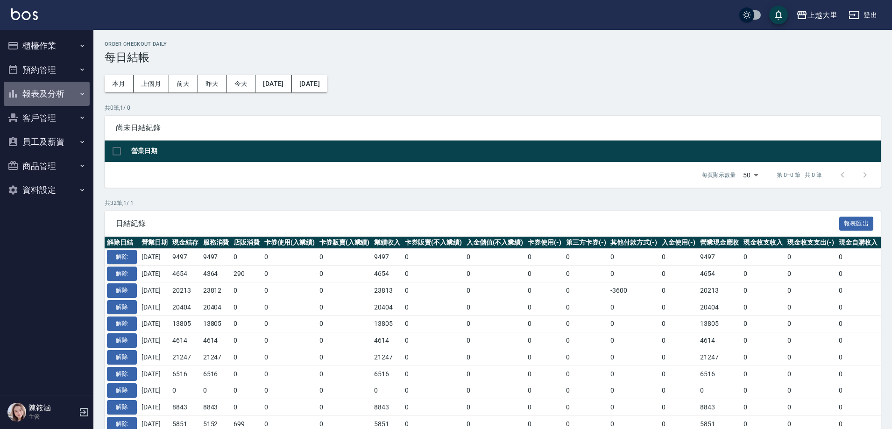
click at [81, 95] on icon "button" at bounding box center [81, 93] width 7 height 7
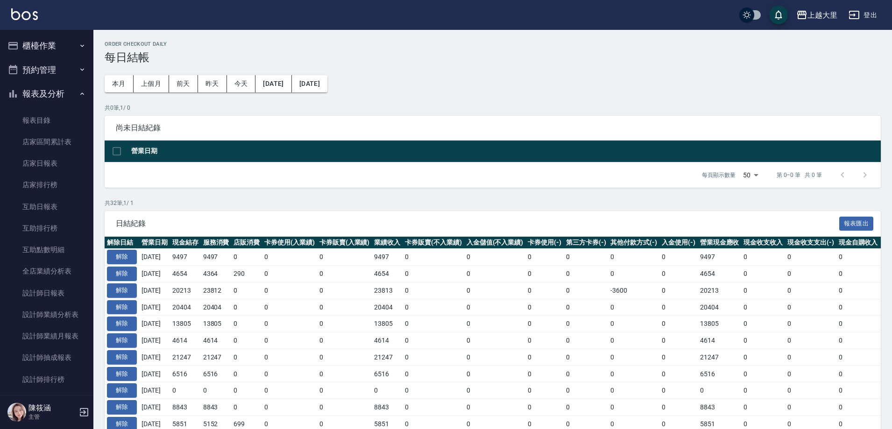
click at [77, 53] on button "櫃檯作業" at bounding box center [47, 46] width 86 height 24
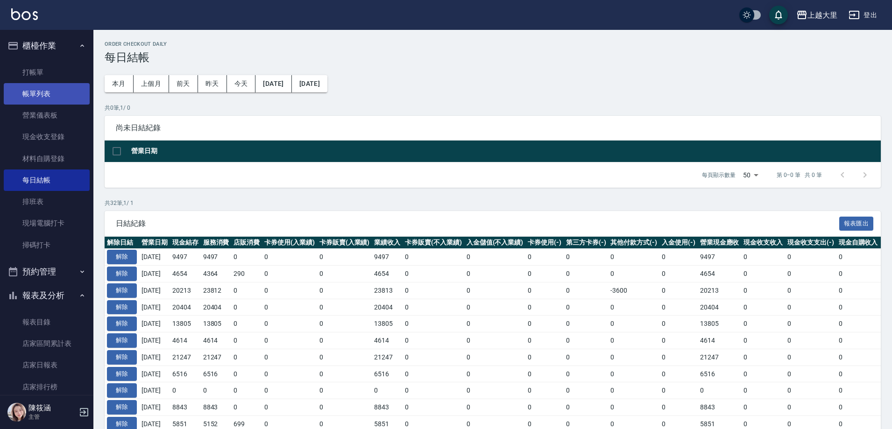
click at [66, 94] on link "帳單列表" at bounding box center [47, 93] width 86 height 21
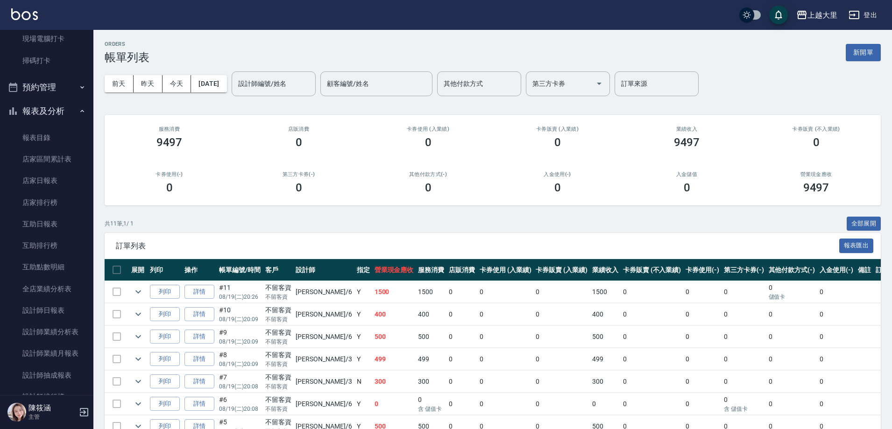
scroll to position [187, 0]
click at [65, 228] on link "互助日報表" at bounding box center [47, 221] width 86 height 21
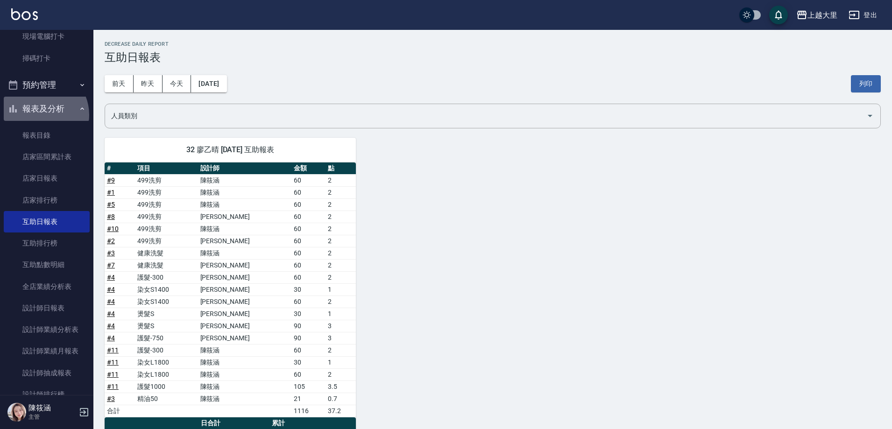
click at [39, 115] on button "報表及分析" at bounding box center [47, 109] width 86 height 24
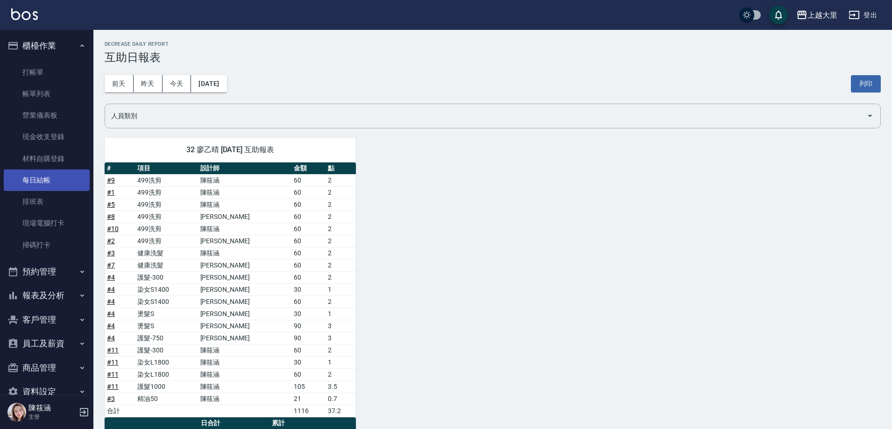
click at [58, 188] on link "每日結帳" at bounding box center [47, 180] width 86 height 21
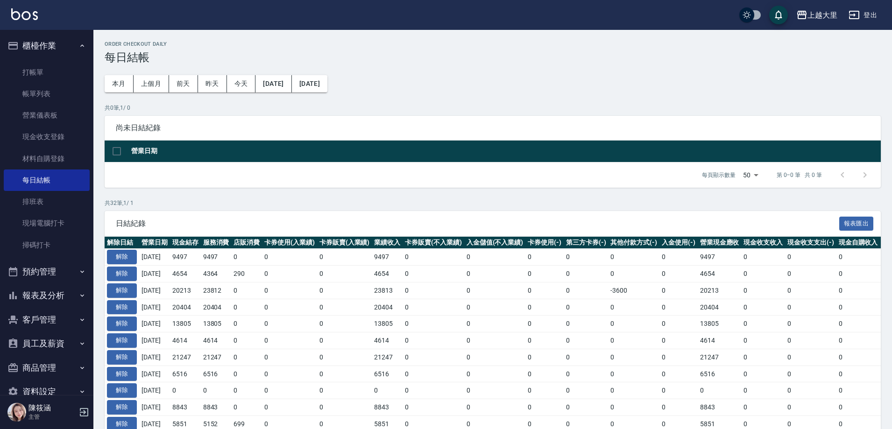
click at [64, 296] on button "報表及分析" at bounding box center [47, 296] width 86 height 24
click at [46, 362] on link "店家日報表" at bounding box center [47, 365] width 86 height 21
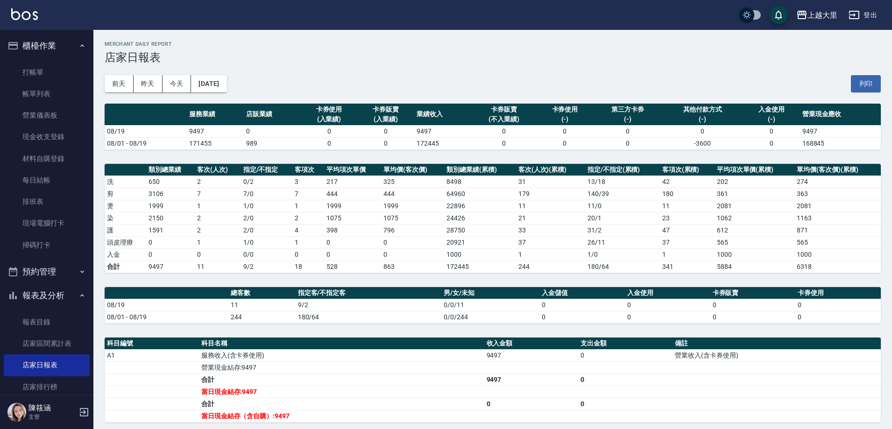
scroll to position [47, 0]
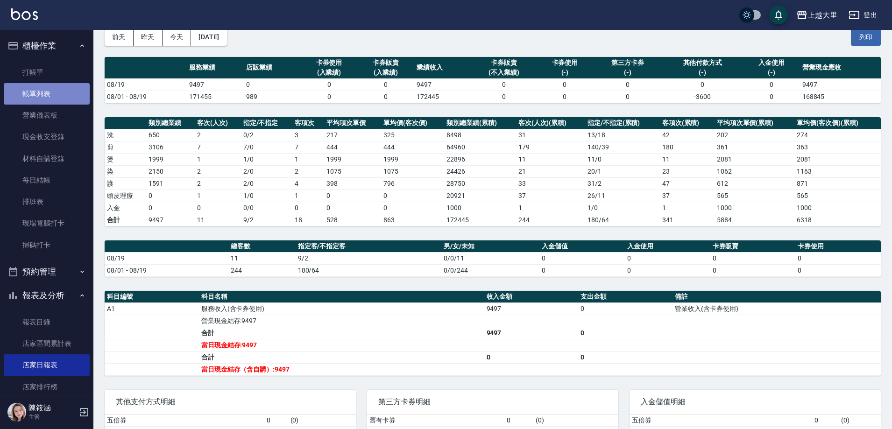
click at [70, 96] on link "帳單列表" at bounding box center [47, 93] width 86 height 21
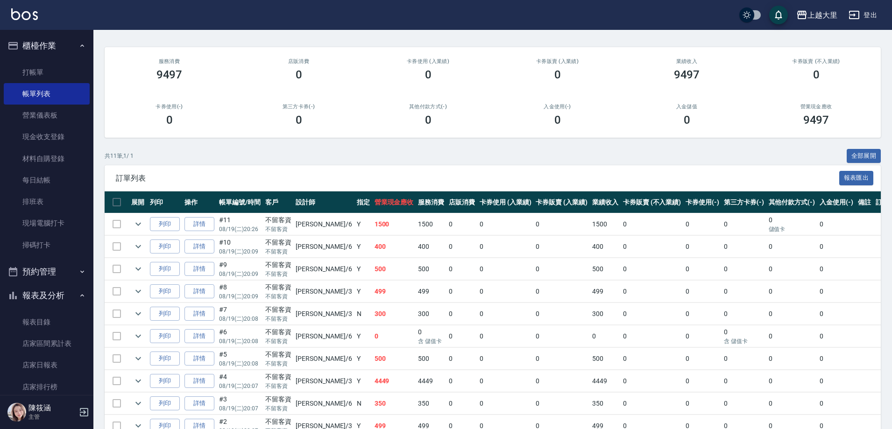
scroll to position [140, 0]
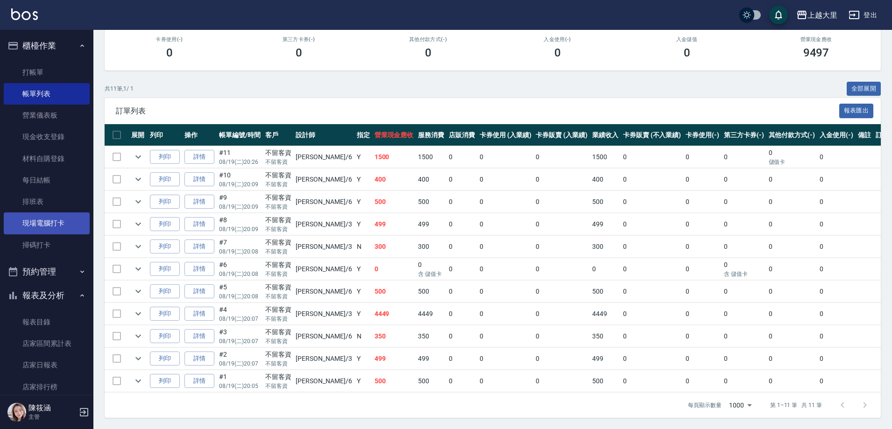
click at [53, 229] on link "現場電腦打卡" at bounding box center [47, 223] width 86 height 21
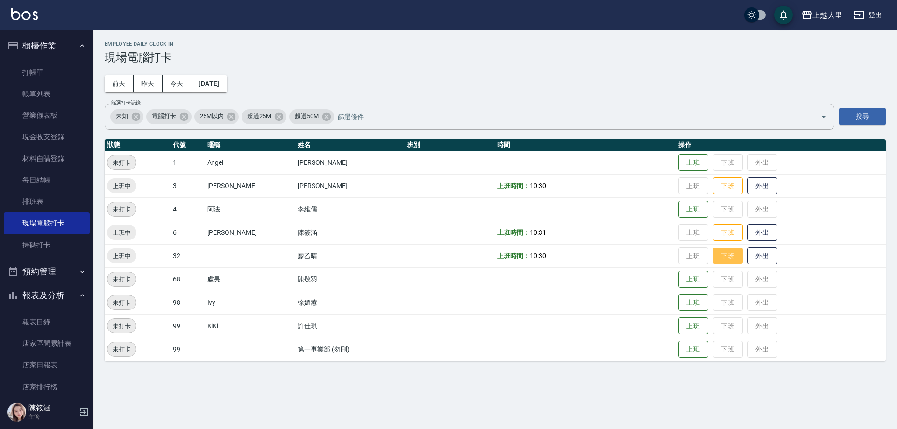
click at [725, 259] on button "下班" at bounding box center [728, 256] width 30 height 16
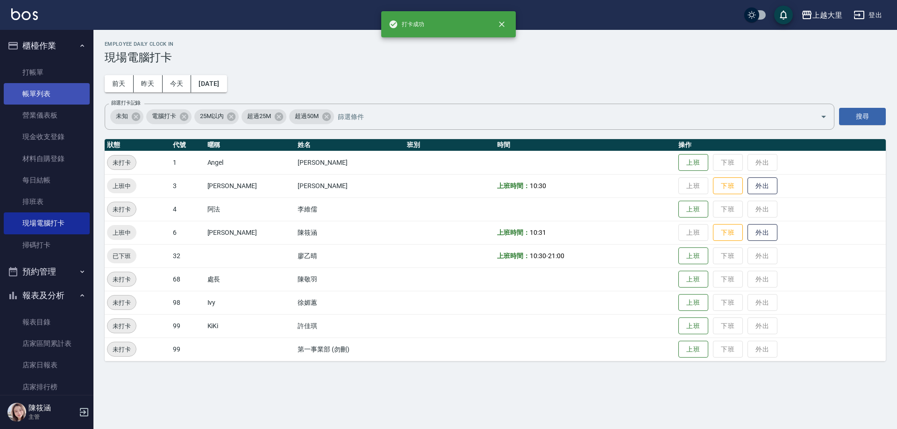
click at [51, 90] on link "帳單列表" at bounding box center [47, 93] width 86 height 21
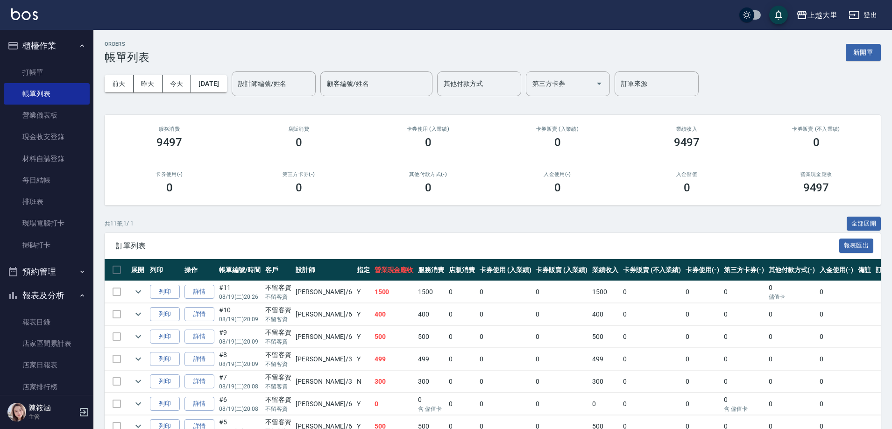
scroll to position [142, 0]
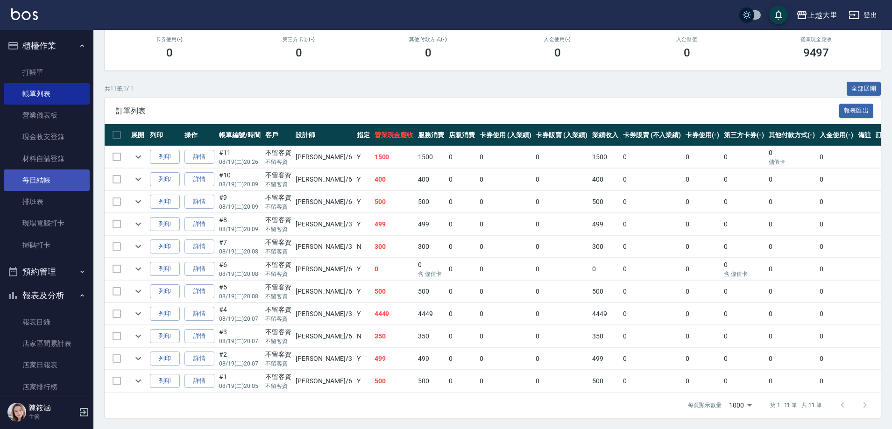
click at [72, 175] on link "每日結帳" at bounding box center [47, 180] width 86 height 21
